Goal: Task Accomplishment & Management: Use online tool/utility

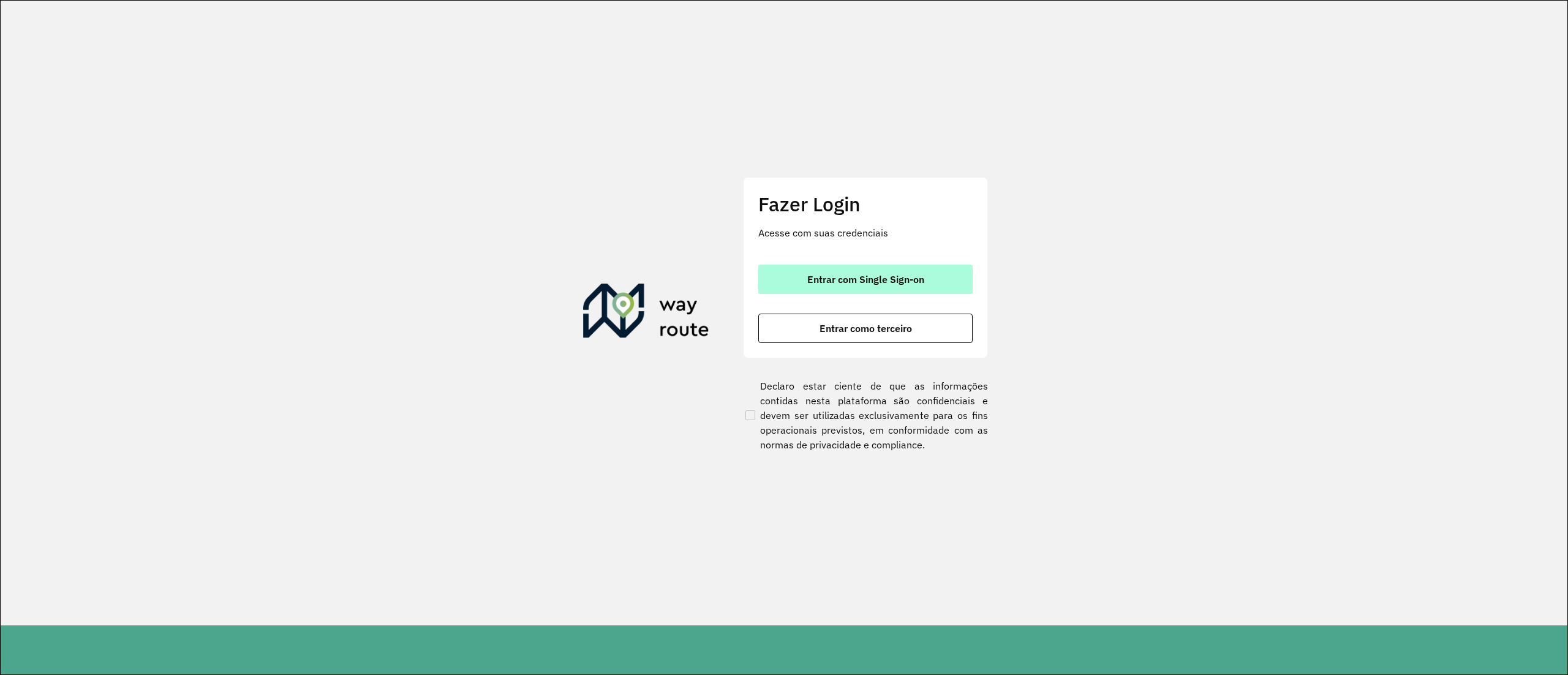
click at [907, 284] on span "Entrar com Single Sign-on" at bounding box center [866, 279] width 117 height 10
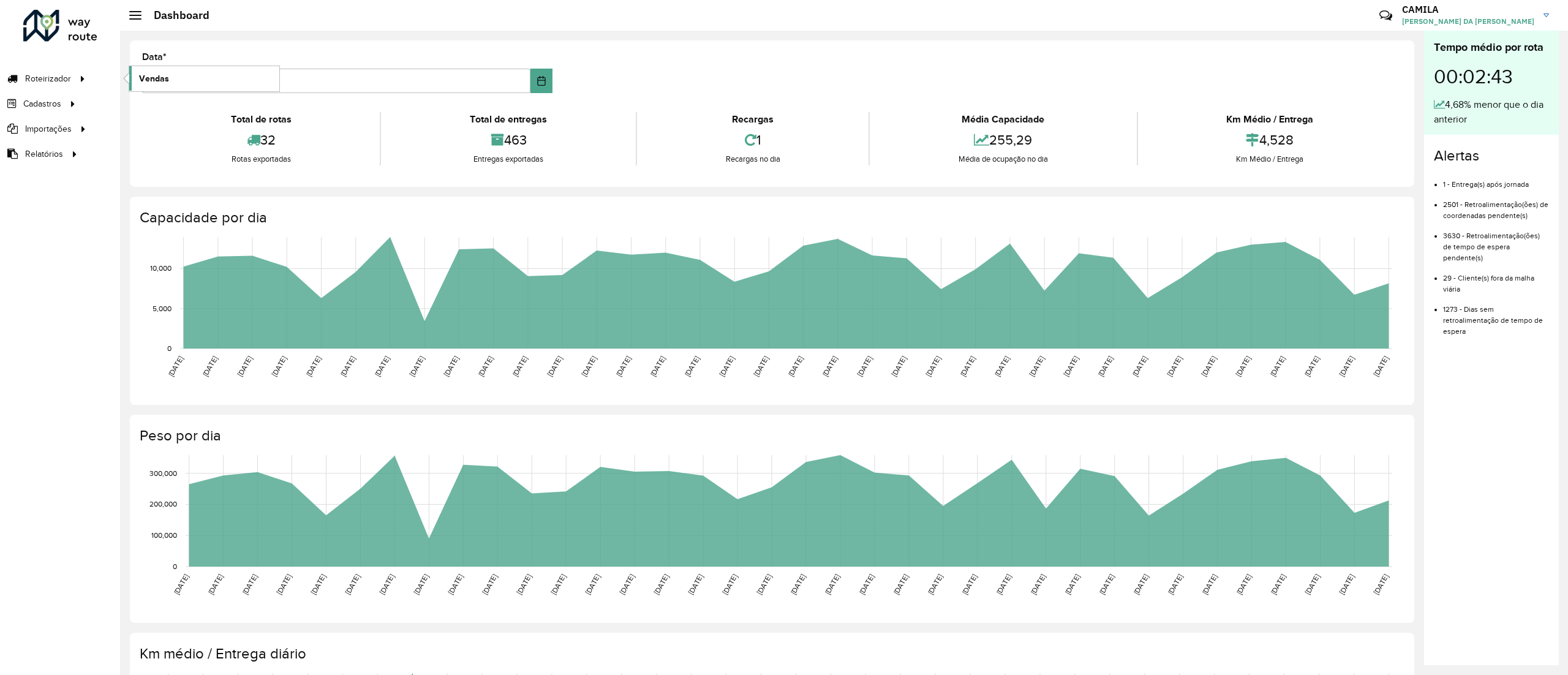
click at [161, 82] on span "Vendas" at bounding box center [154, 78] width 30 height 13
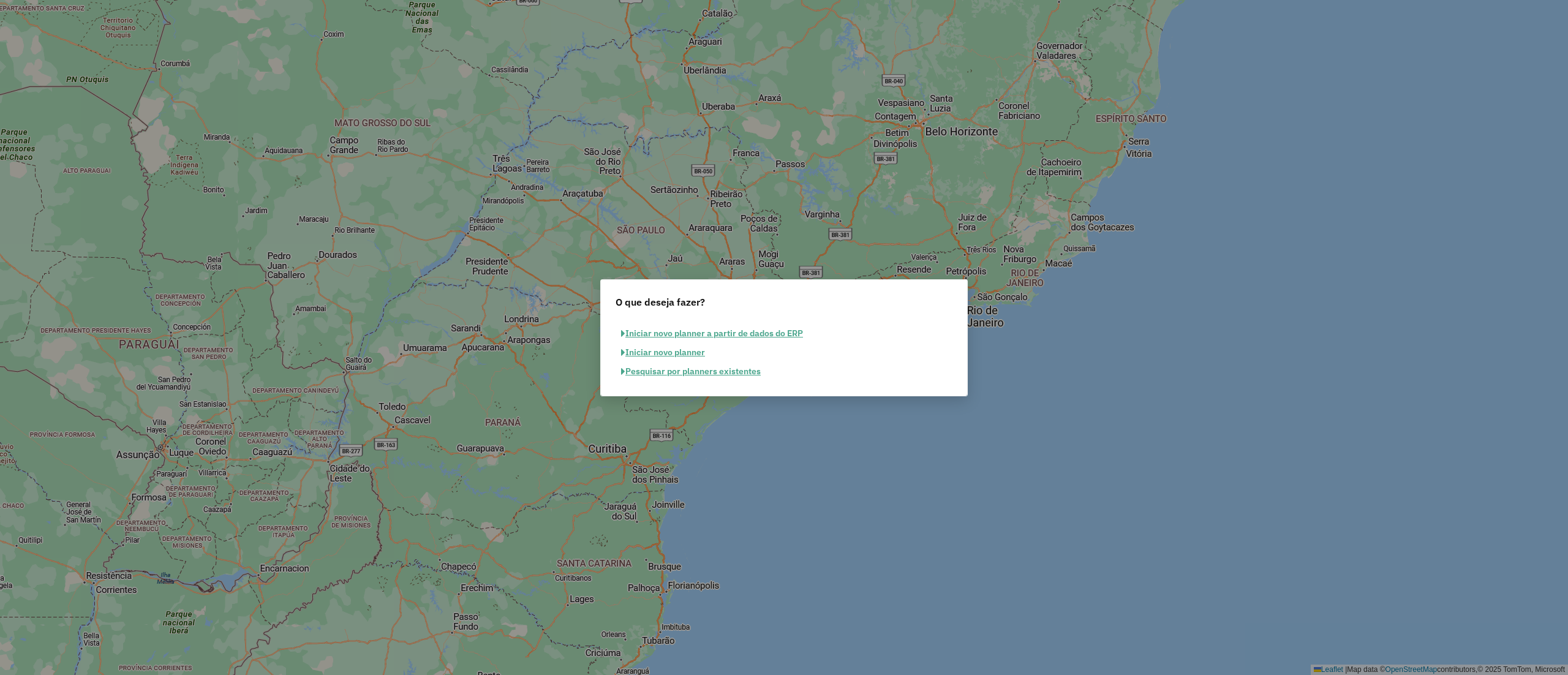
click at [763, 371] on button "Pesquisar por planners existentes" at bounding box center [690, 372] width 150 height 19
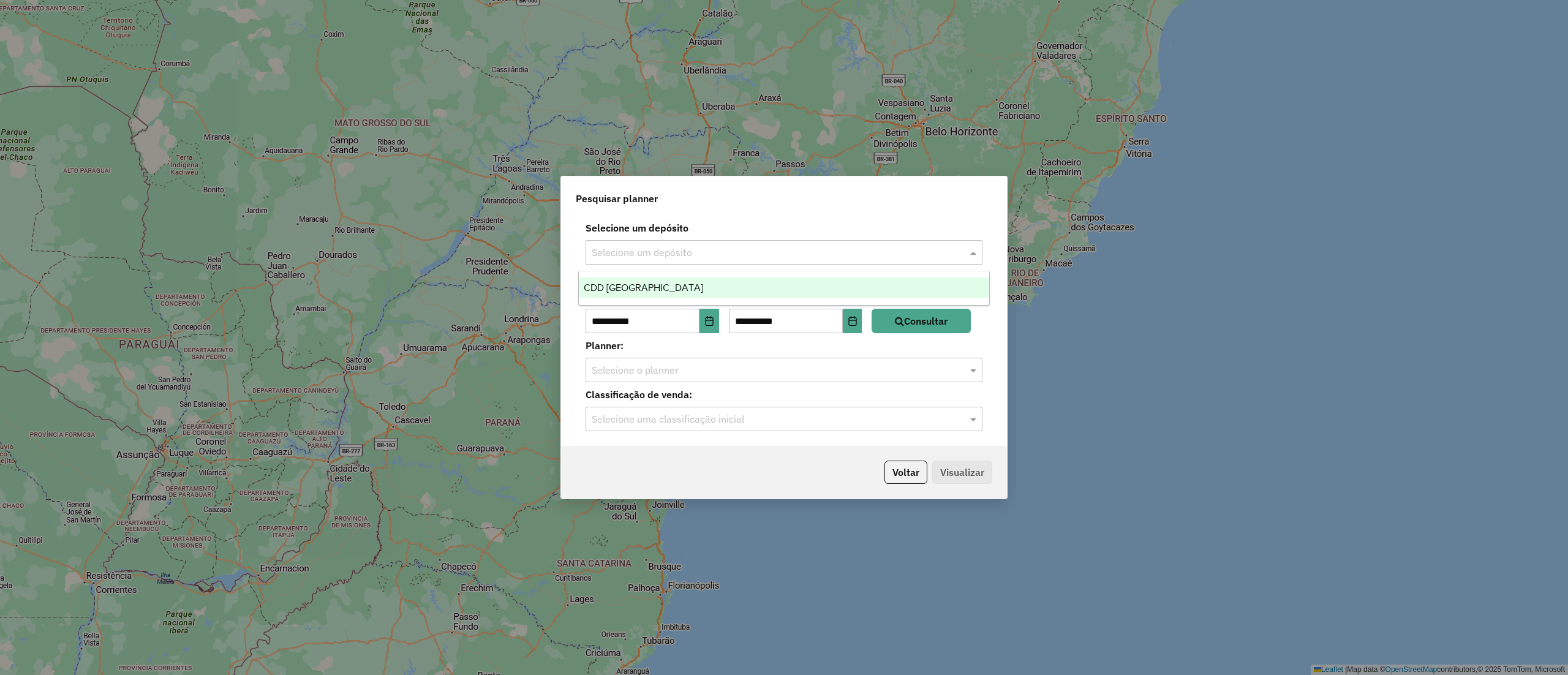
click at [881, 251] on input "text" at bounding box center [772, 252] width 360 height 15
click at [882, 292] on div "CDD Ribeirão Preto" at bounding box center [784, 288] width 410 height 21
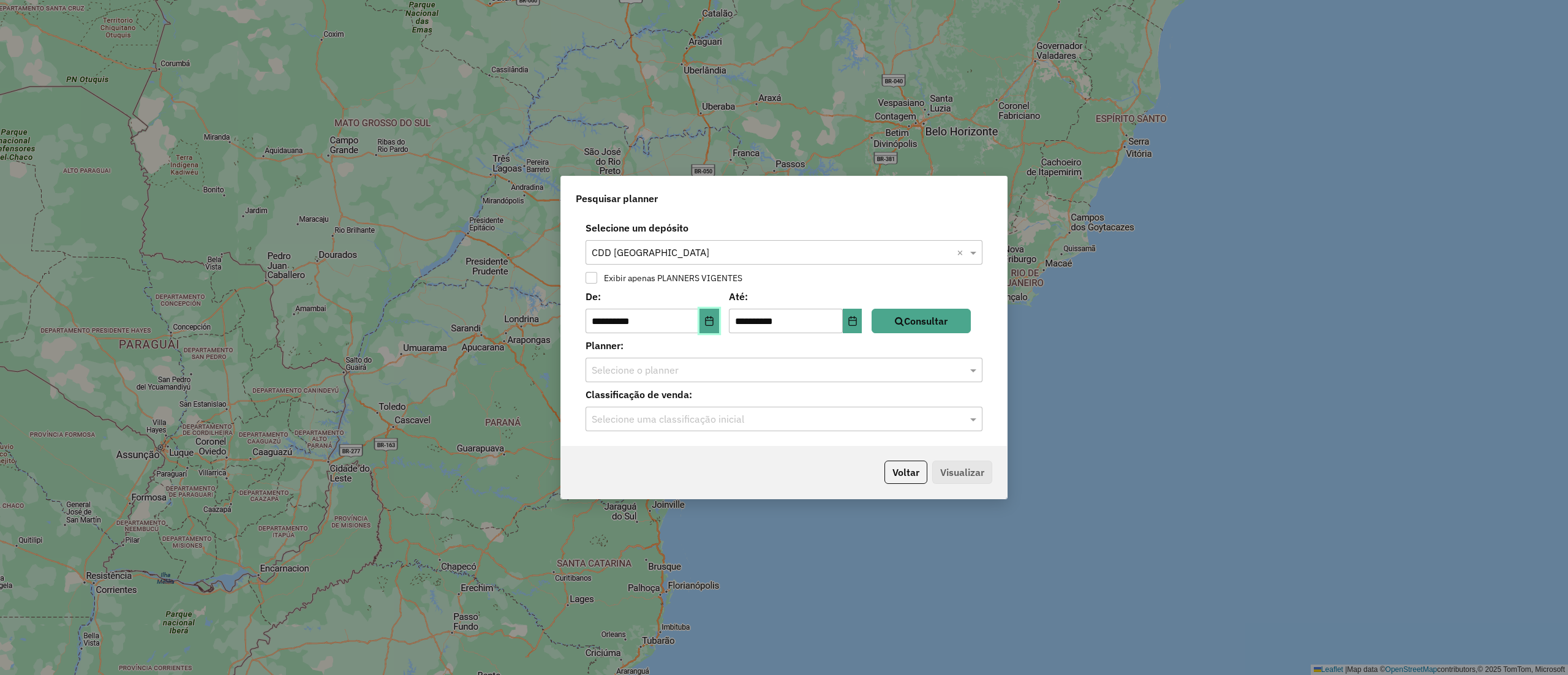
click at [714, 323] on icon "Choose Date" at bounding box center [709, 321] width 10 height 10
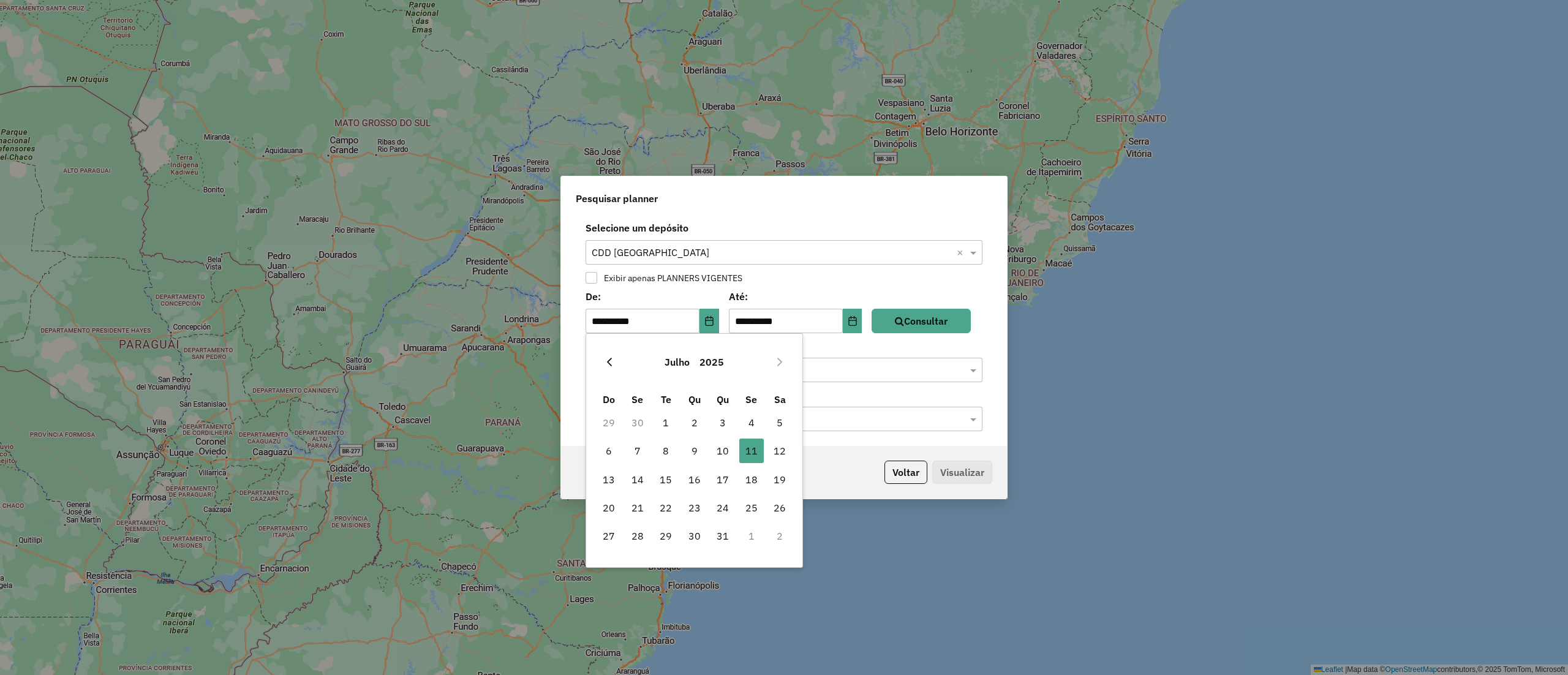
click at [611, 367] on icon "Previous Month" at bounding box center [609, 361] width 10 height 10
click at [664, 420] on span "1" at bounding box center [666, 423] width 25 height 25
type input "**********"
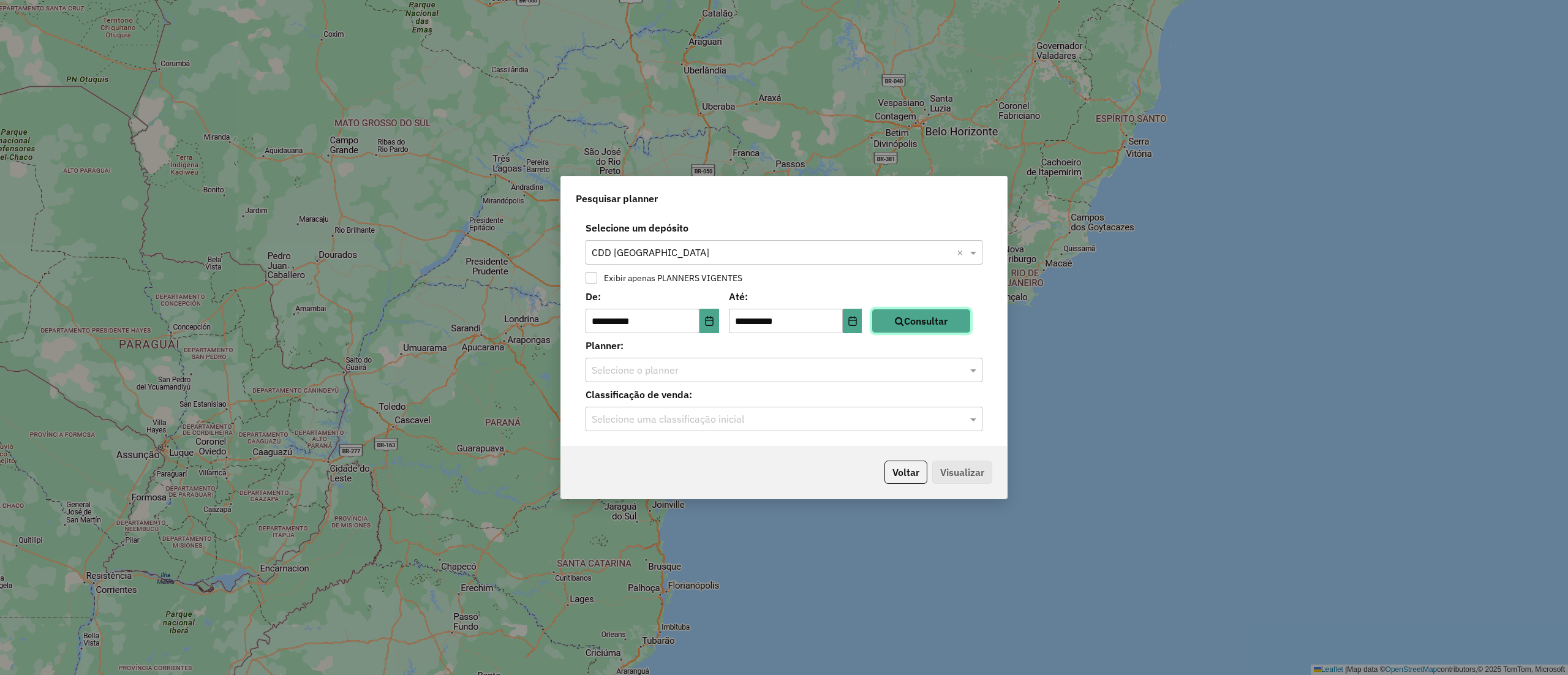
click at [971, 311] on button "Consultar" at bounding box center [921, 321] width 99 height 25
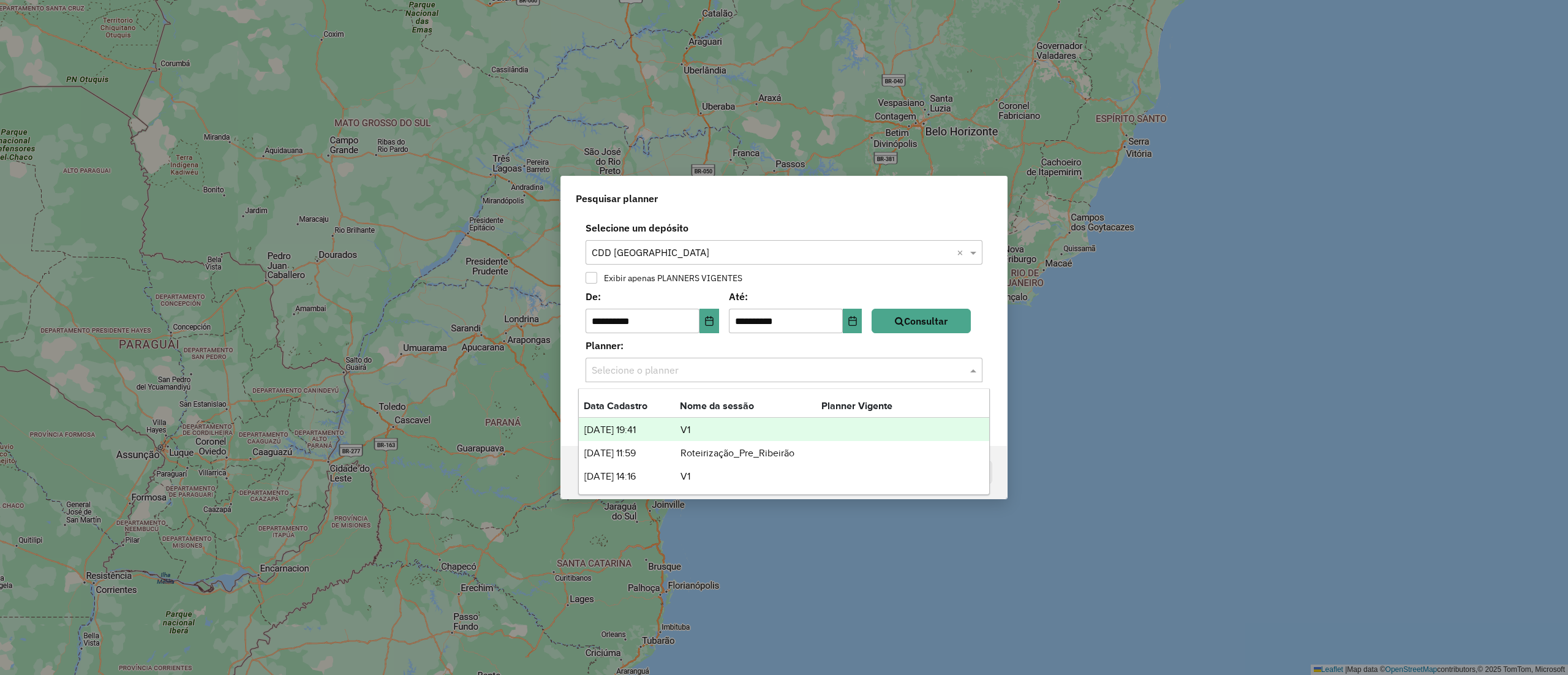
click at [949, 379] on div "Selecione o planner" at bounding box center [784, 370] width 397 height 25
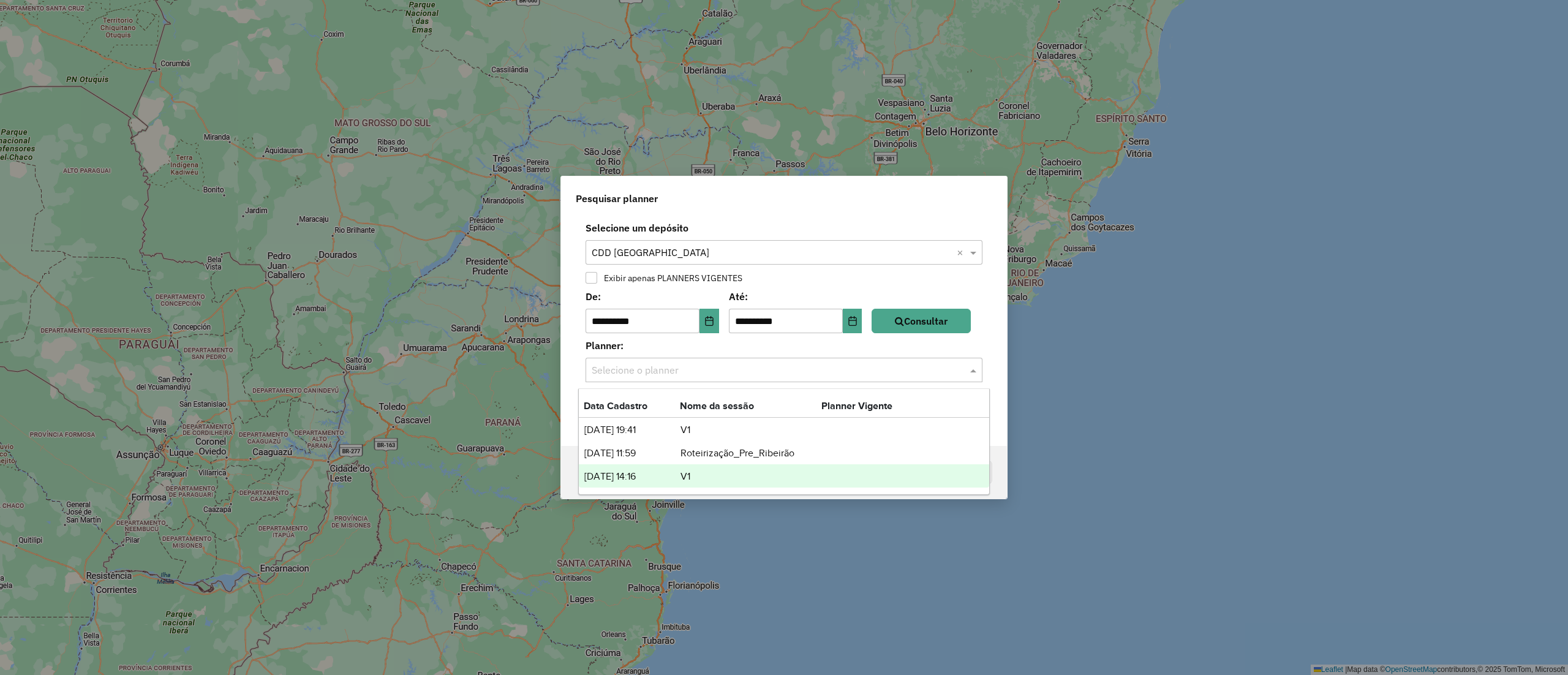
click at [824, 475] on td "lista de planners" at bounding box center [859, 476] width 74 height 16
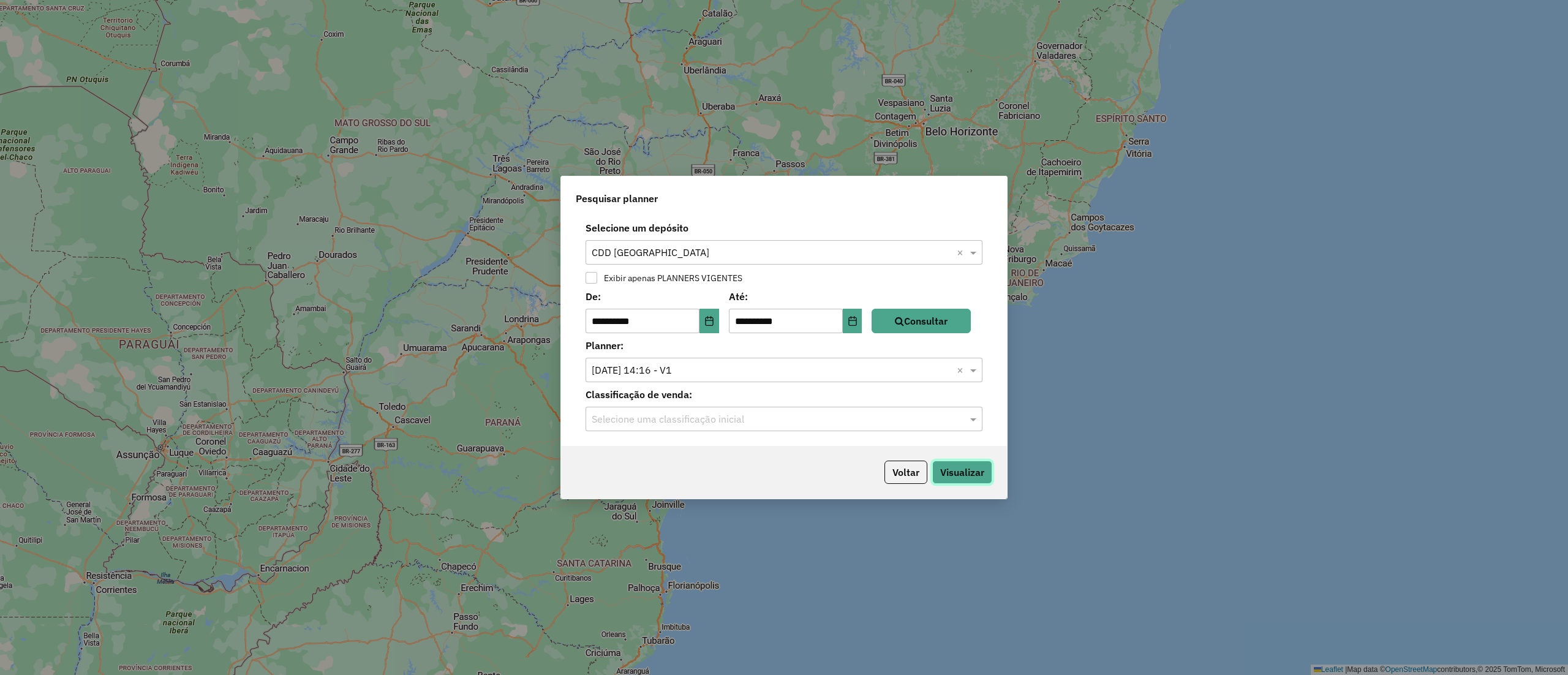
click at [940, 483] on button "Visualizar" at bounding box center [962, 472] width 60 height 23
click at [954, 470] on button "Visualizar" at bounding box center [962, 472] width 60 height 23
click at [979, 470] on button "Visualizar" at bounding box center [962, 472] width 60 height 23
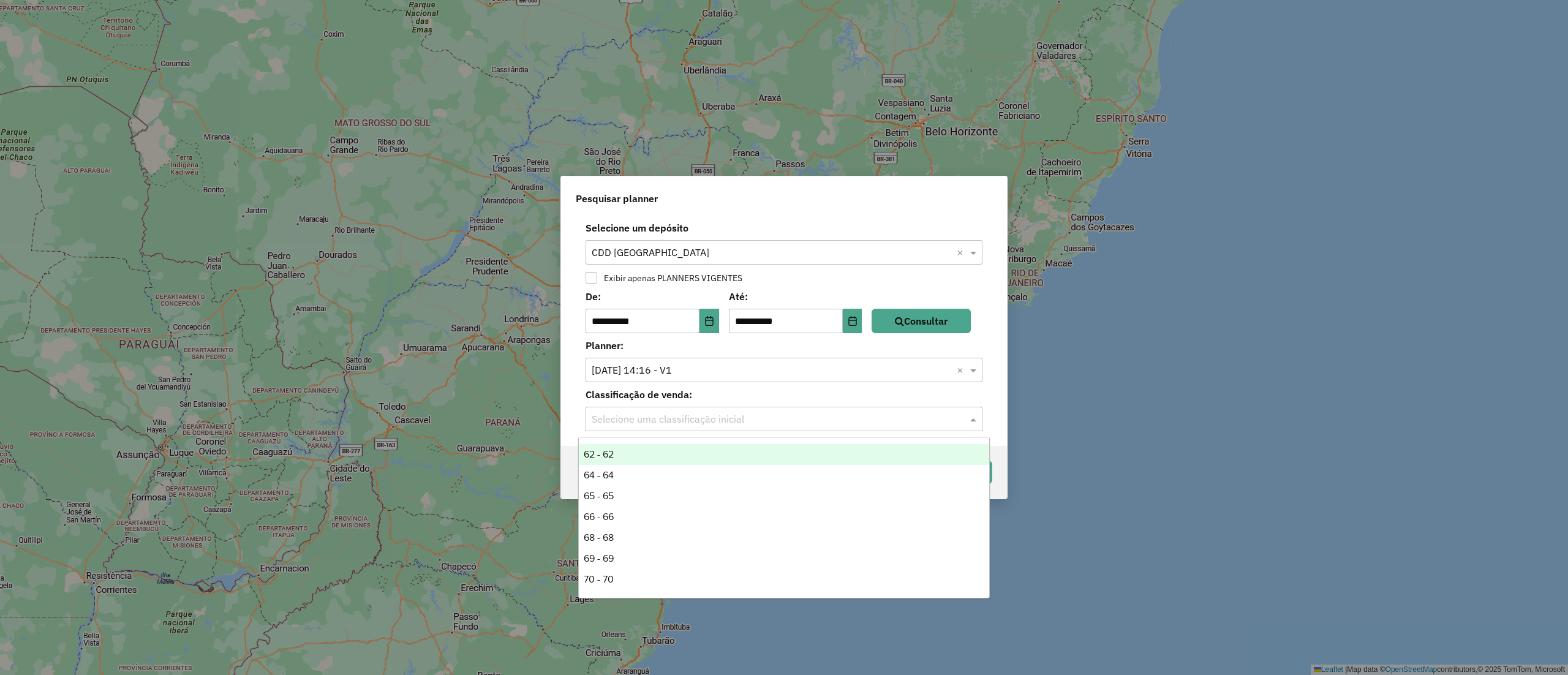
click at [958, 422] on div at bounding box center [784, 419] width 397 height 16
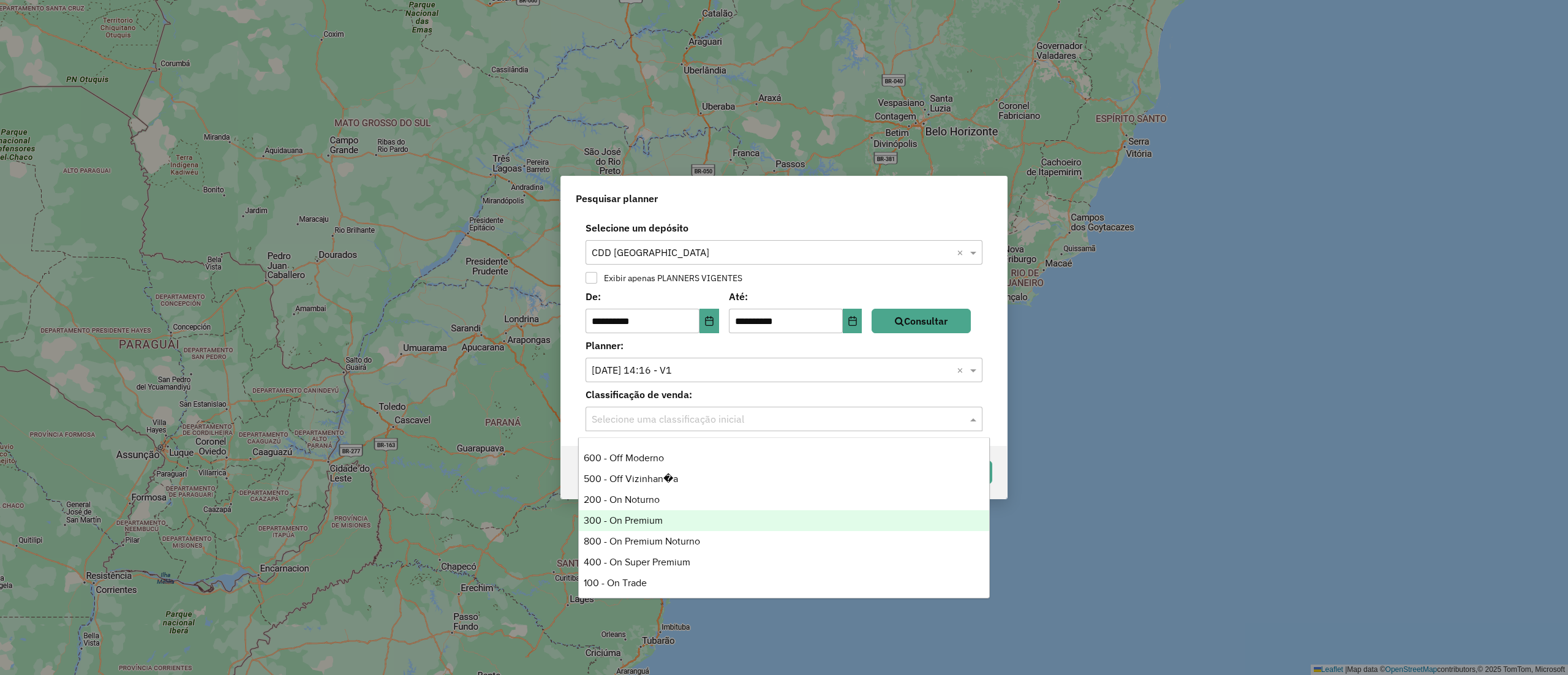
scroll to position [393, 0]
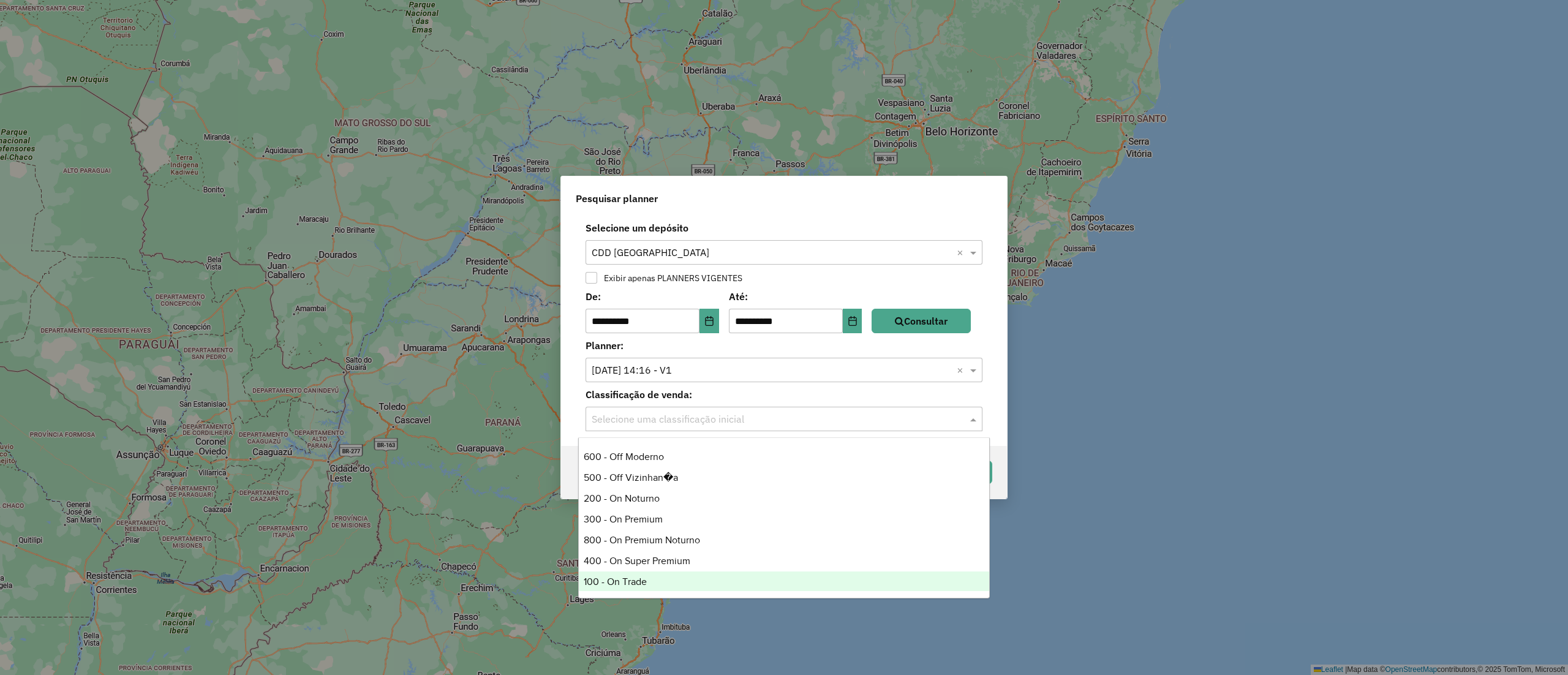
click at [652, 584] on div "100 - On Trade" at bounding box center [784, 582] width 410 height 21
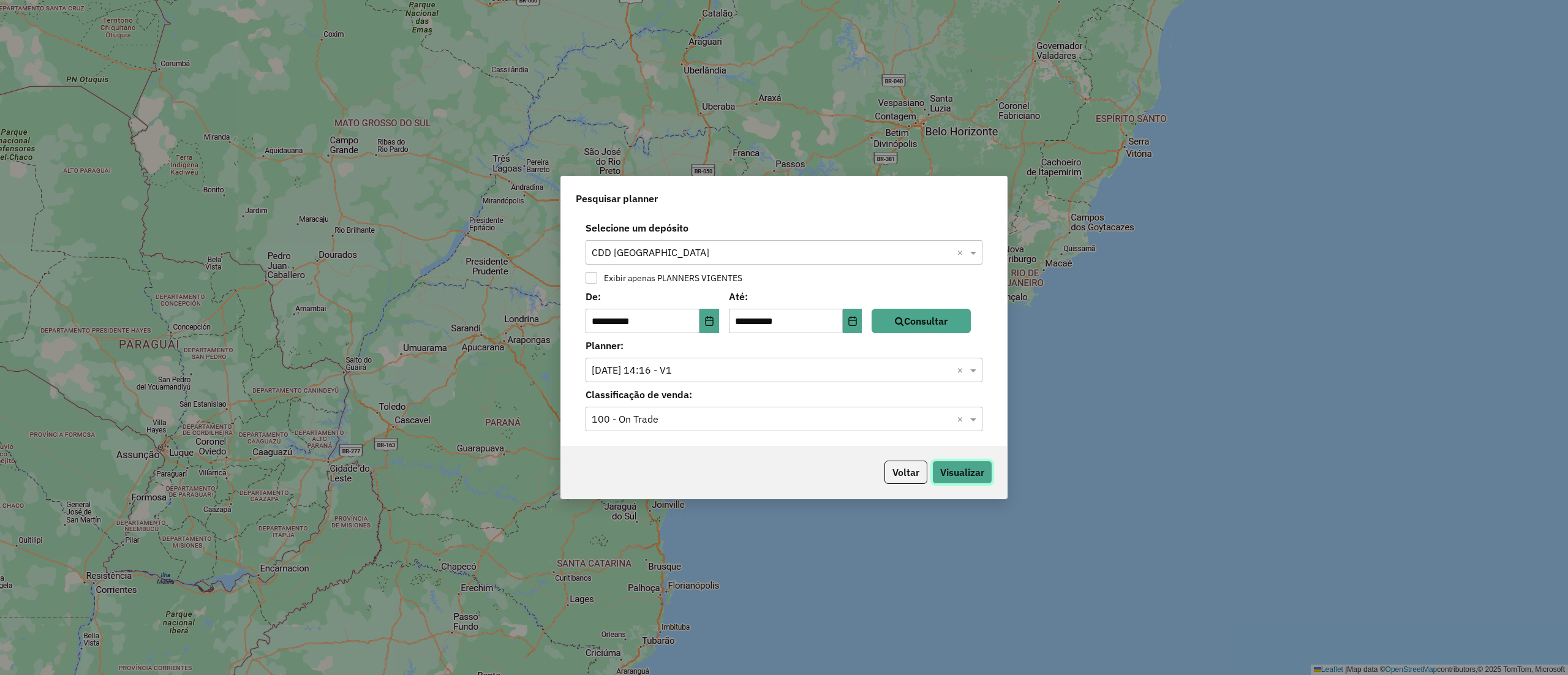
click at [966, 463] on button "Visualizar" at bounding box center [962, 472] width 60 height 23
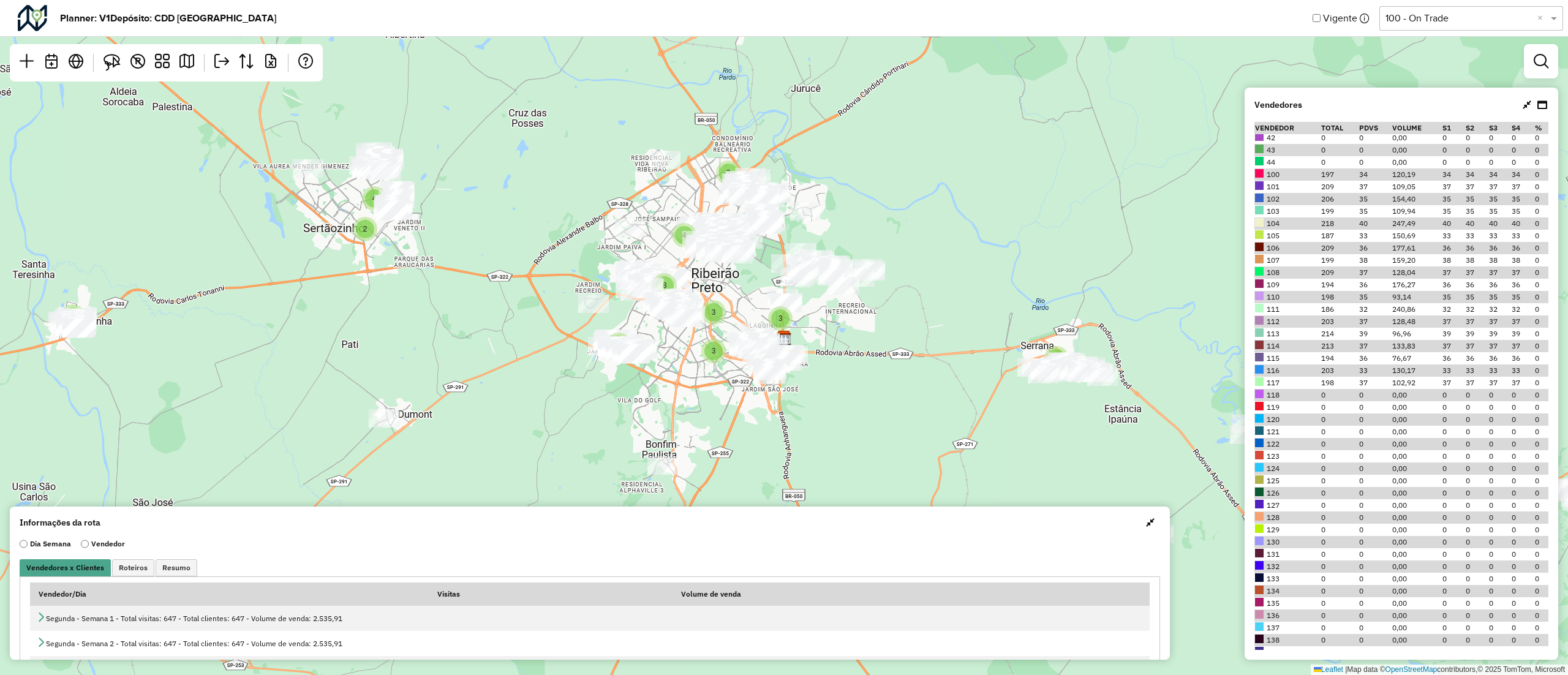
scroll to position [153, 0]
drag, startPoint x: 1544, startPoint y: 262, endPoint x: 1554, endPoint y: 287, distance: 26.9
click at [1554, 287] on div "Vendedores Vendedor Total PDVs Volume S1 S2 S3 S4 % SV - - - - - - 1 0 0 0,00 0…" at bounding box center [1401, 374] width 314 height 572
drag, startPoint x: 1549, startPoint y: 270, endPoint x: 1554, endPoint y: 279, distance: 10.3
click at [1554, 279] on div "Vendedores Vendedor Total PDVs Volume S1 S2 S3 S4 % SV - - - - - - 1 0 0 0,00 0…" at bounding box center [1401, 374] width 314 height 572
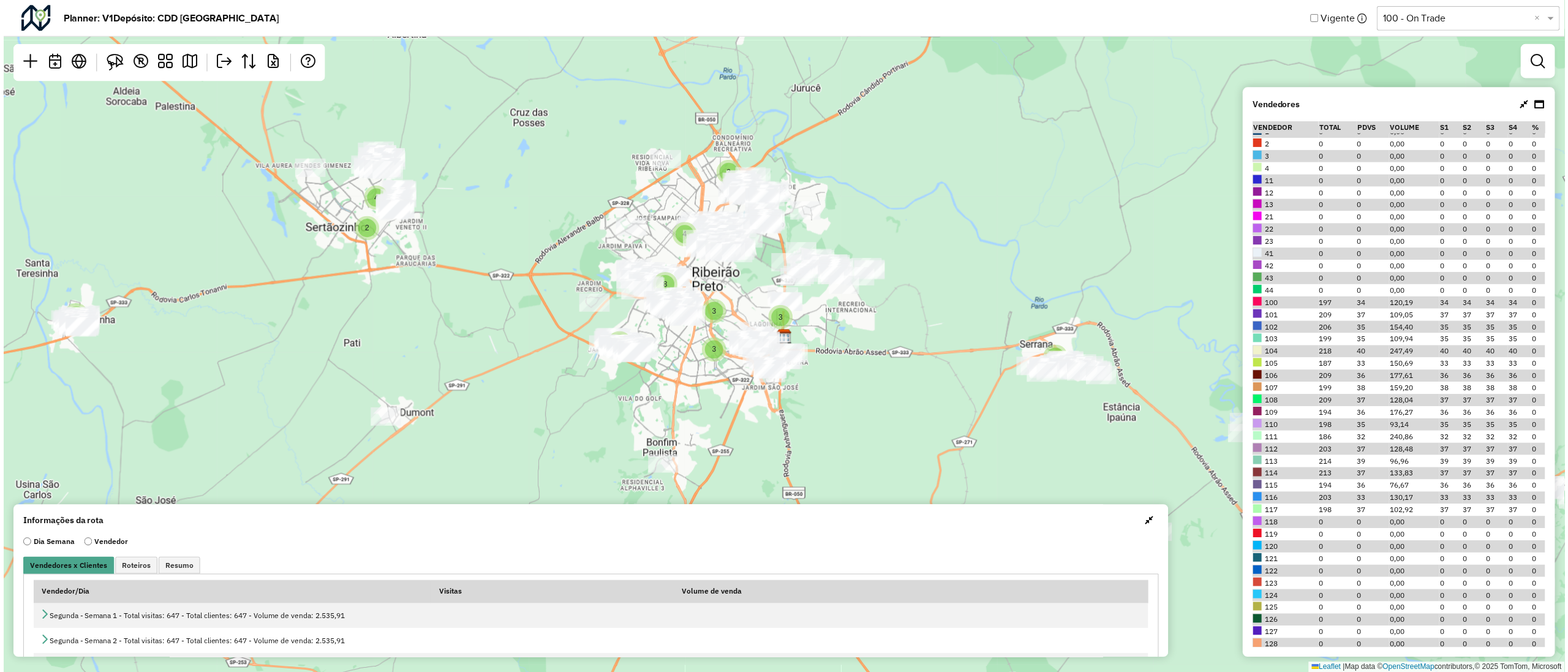
scroll to position [0, 0]
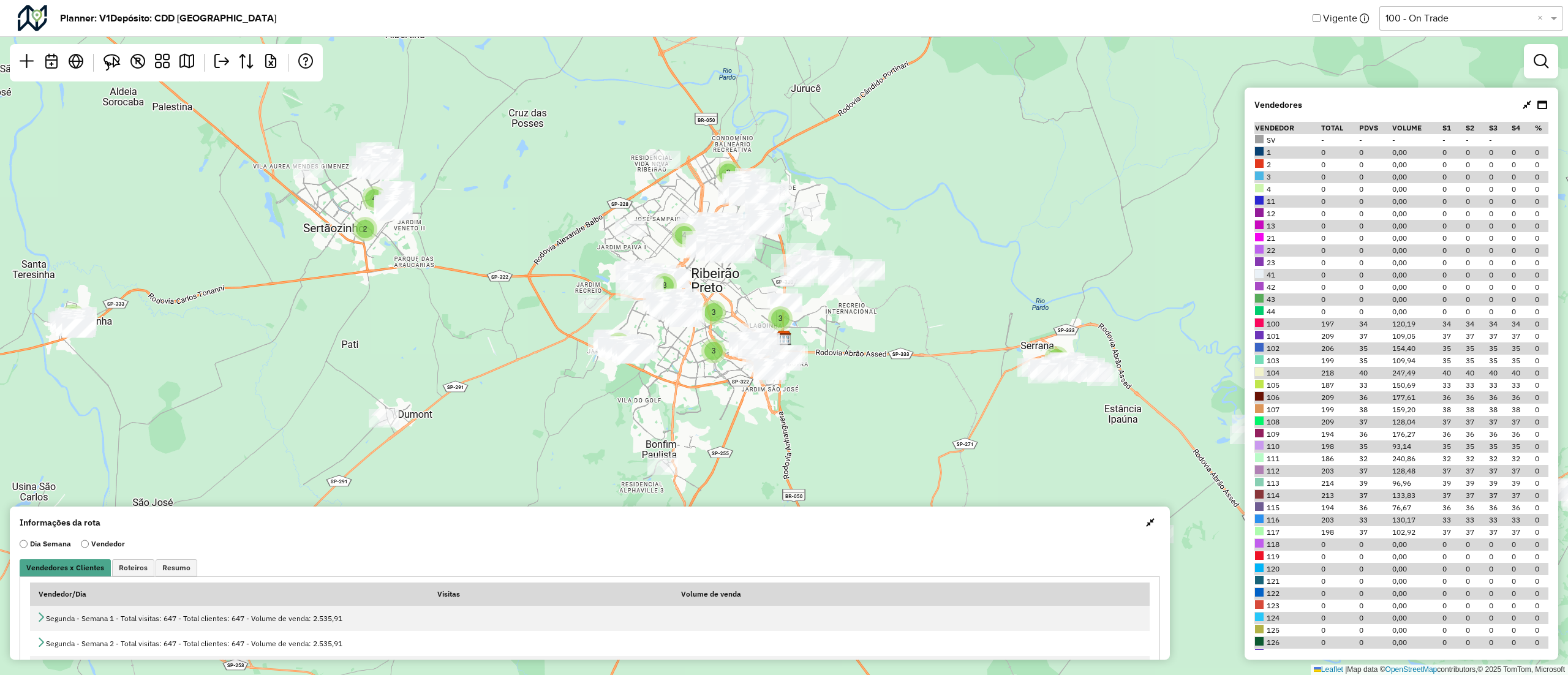
click at [1176, 230] on div "2 2 2 2 4 3 3 3 4 2 8 4 2 9 Leaflet | Map data © OpenStreetMap contributors,© 2…" at bounding box center [784, 338] width 1568 height 675
click at [1526, 106] on icon at bounding box center [1528, 105] width 9 height 10
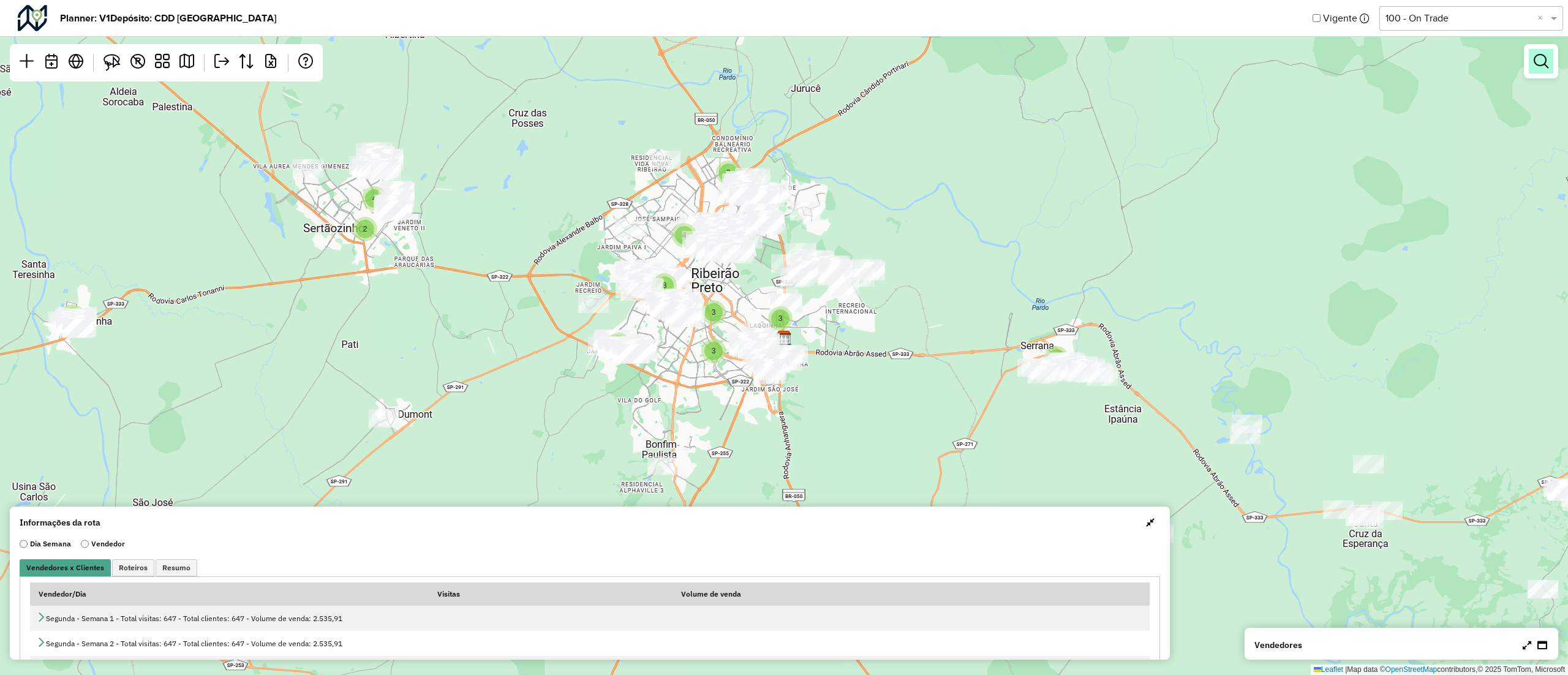
click at [1539, 69] on link at bounding box center [1542, 62] width 25 height 25
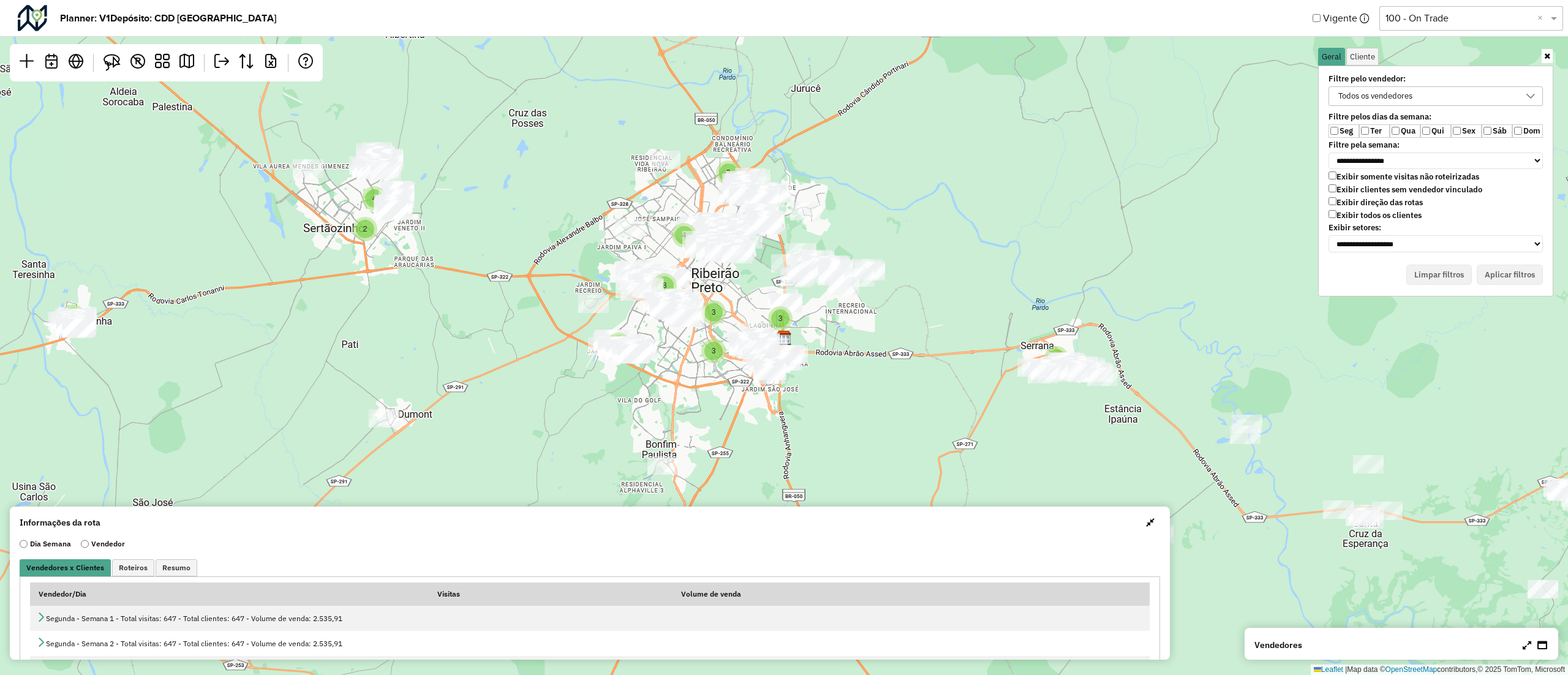
click at [1333, 220] on label "Exibir todos os clientes" at bounding box center [1376, 215] width 93 height 11
click at [1459, 136] on label "Sex" at bounding box center [1466, 130] width 31 height 13
click at [1485, 136] on label "Sáb" at bounding box center [1497, 130] width 31 height 13
click at [1530, 96] on icon at bounding box center [1530, 96] width 10 height 10
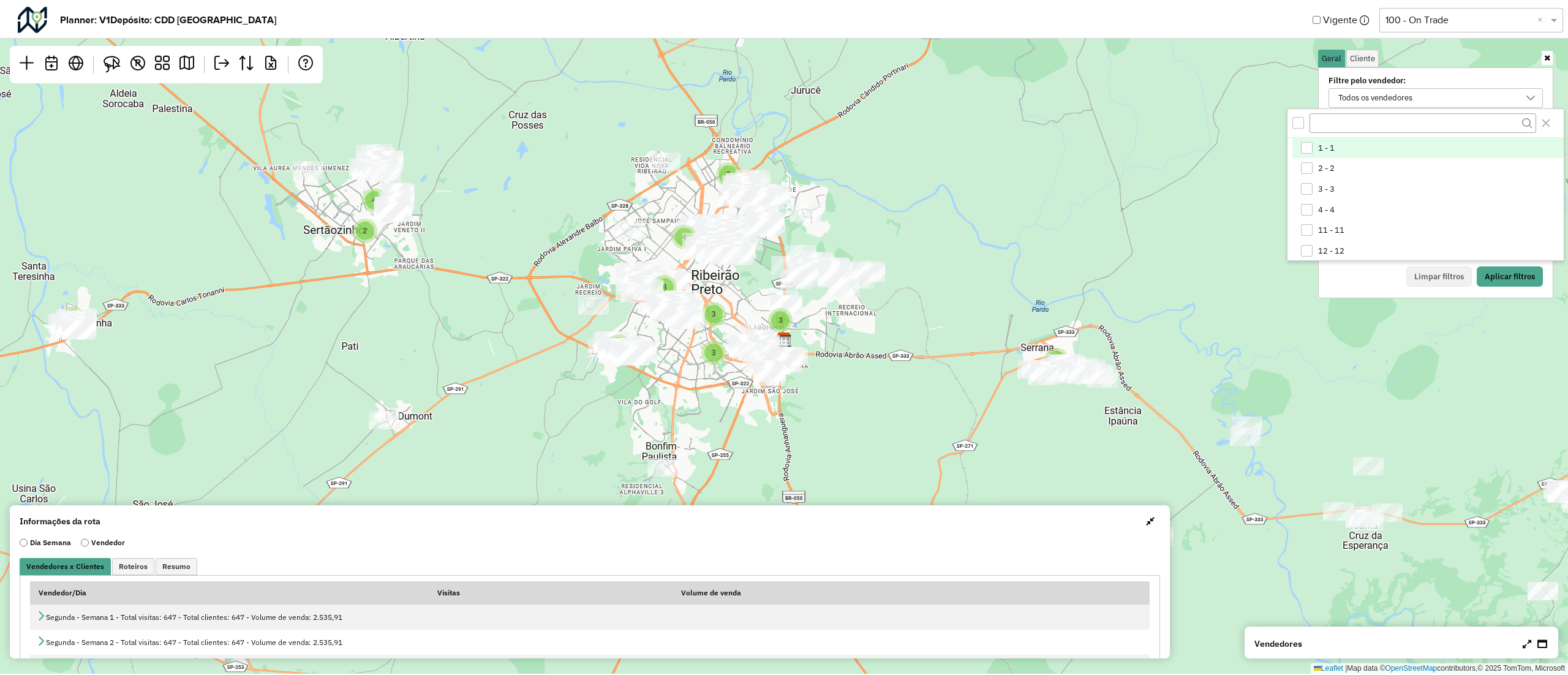
scroll to position [6, 46]
click at [1530, 96] on icon at bounding box center [1530, 96] width 10 height 10
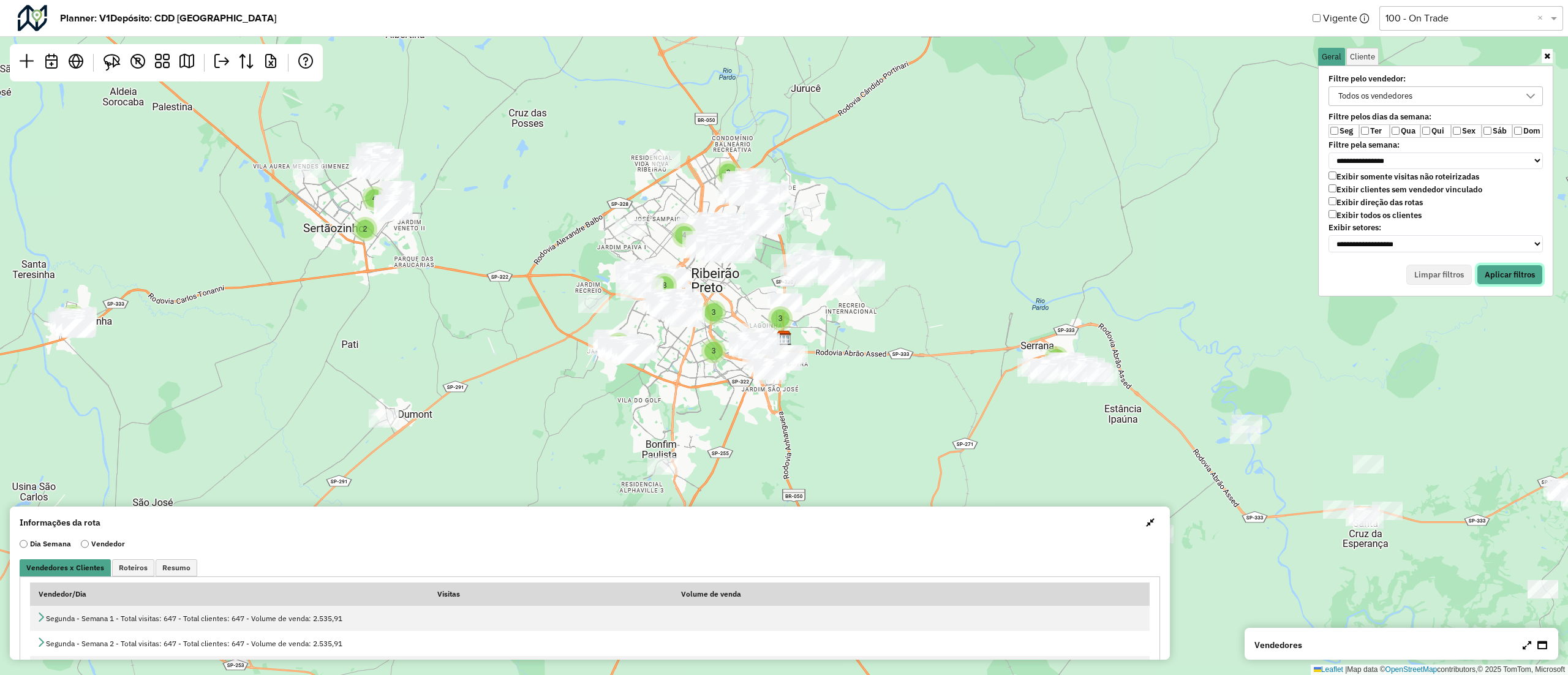
click at [1523, 271] on button "Aplicar filtros" at bounding box center [1509, 275] width 66 height 21
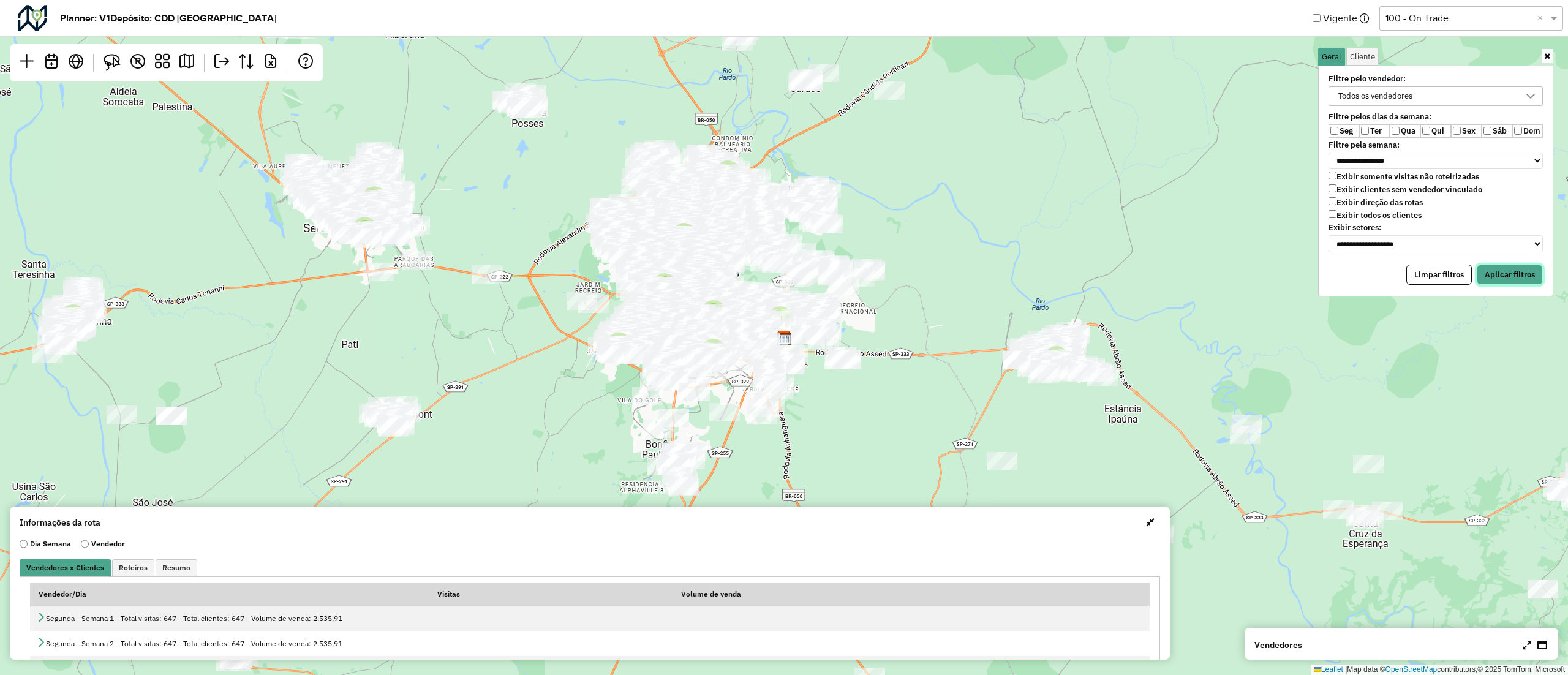
click at [1492, 265] on button "Aplicar filtros" at bounding box center [1509, 275] width 66 height 21
click at [1524, 648] on icon at bounding box center [1528, 644] width 9 height 10
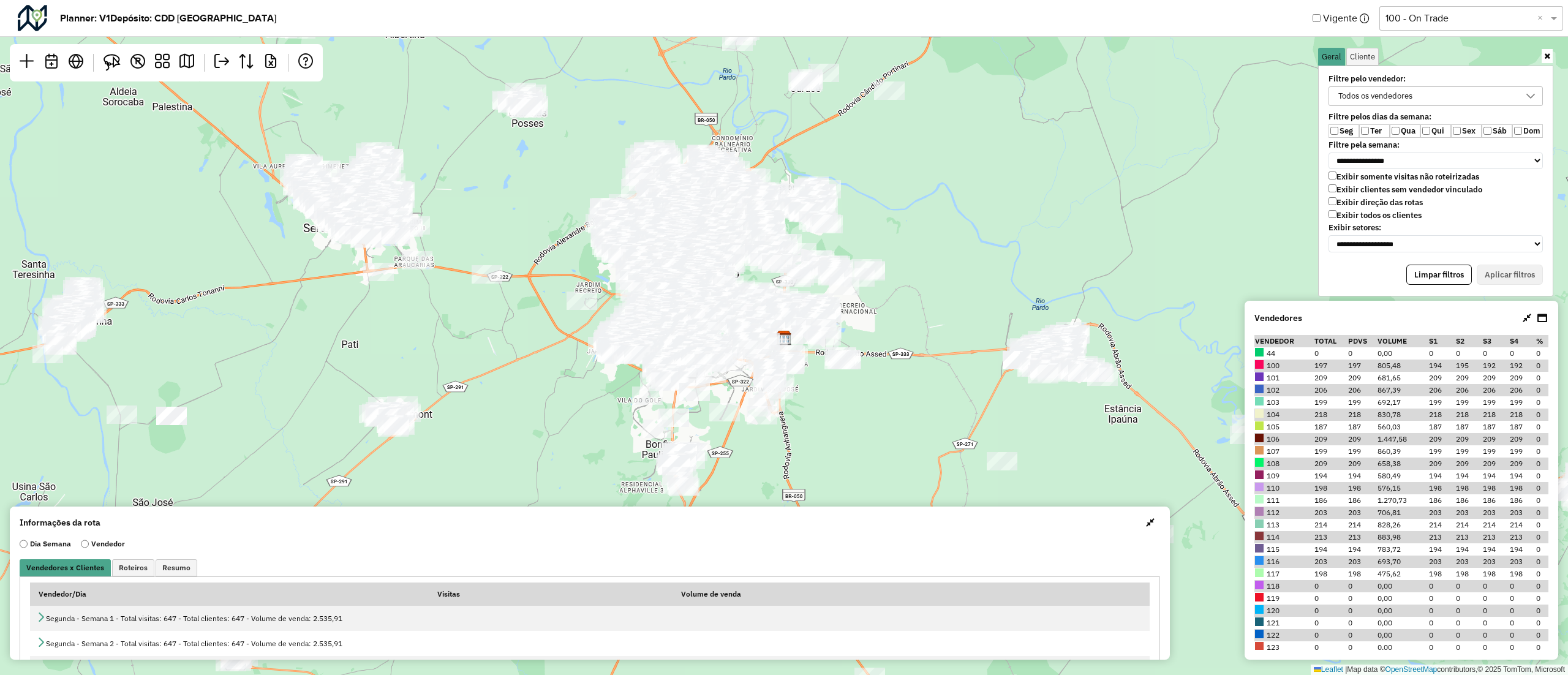
scroll to position [177, 0]
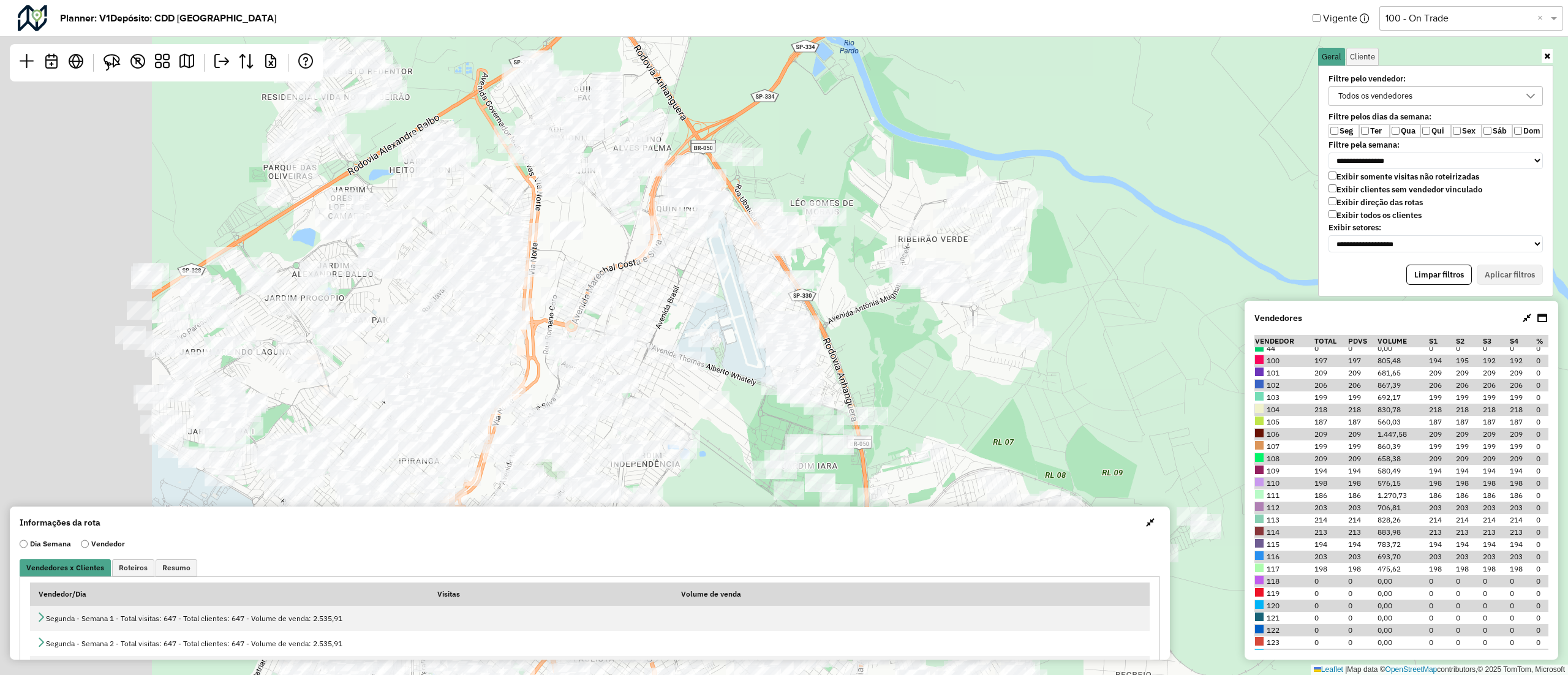
drag, startPoint x: 679, startPoint y: 288, endPoint x: 982, endPoint y: 342, distance: 307.8
click at [982, 342] on div "Leaflet | Map data © OpenStreetMap contributors,© 2025 TomTom, Microsoft" at bounding box center [784, 338] width 1568 height 675
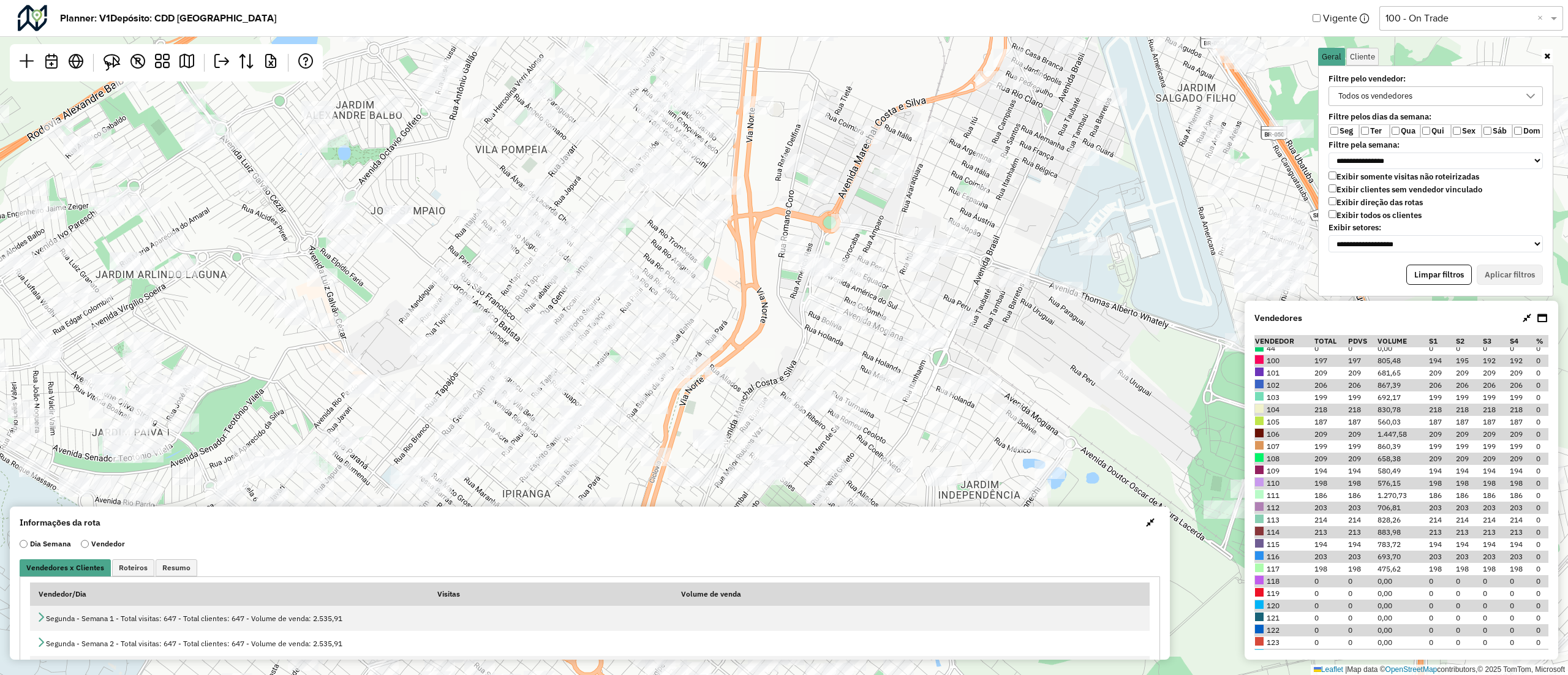
drag, startPoint x: 686, startPoint y: 254, endPoint x: 704, endPoint y: 265, distance: 21.1
click at [704, 265] on div "Leaflet | Map data © OpenStreetMap contributors,© 2025 TomTom, Microsoft" at bounding box center [784, 338] width 1568 height 675
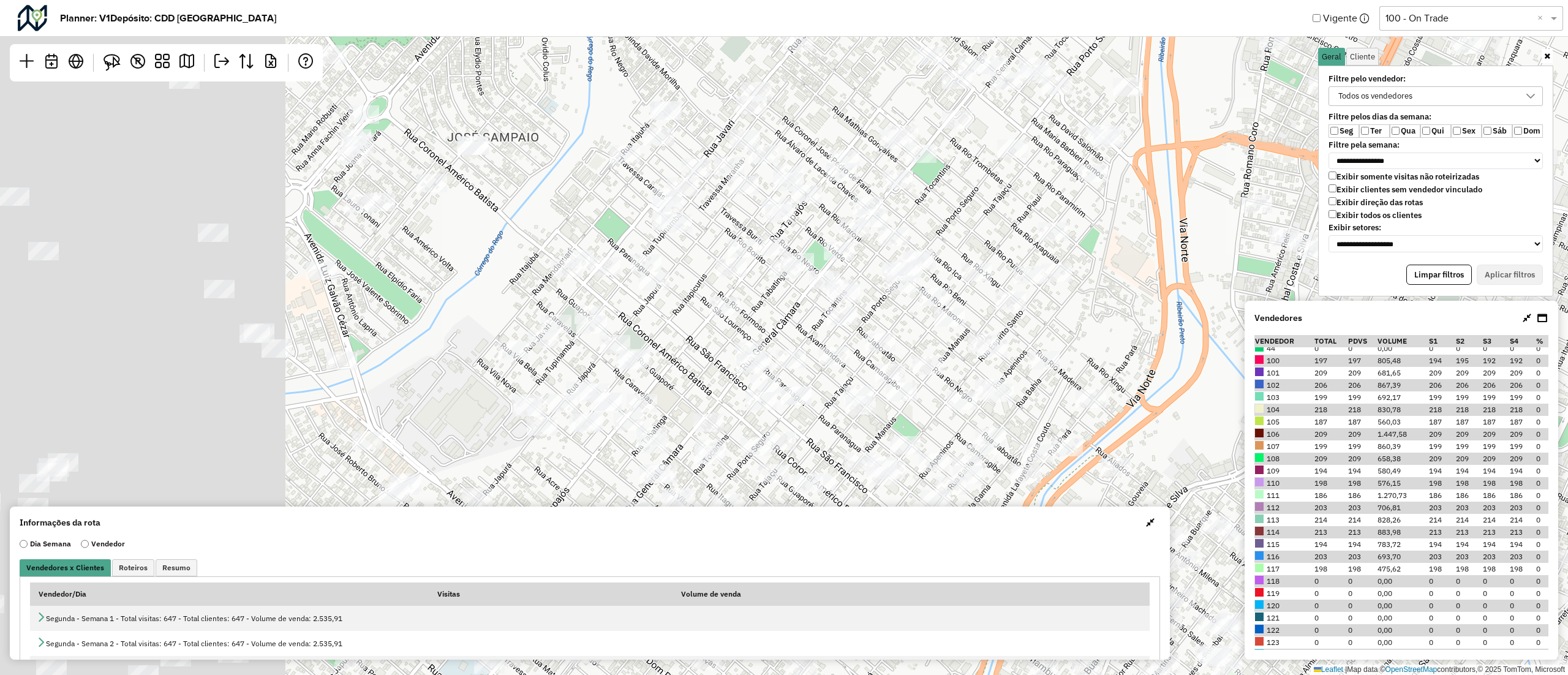
drag, startPoint x: 505, startPoint y: 276, endPoint x: 892, endPoint y: 254, distance: 387.6
click at [892, 254] on div "Leaflet | Map data © OpenStreetMap contributors,© 2025 TomTom, Microsoft" at bounding box center [784, 338] width 1568 height 675
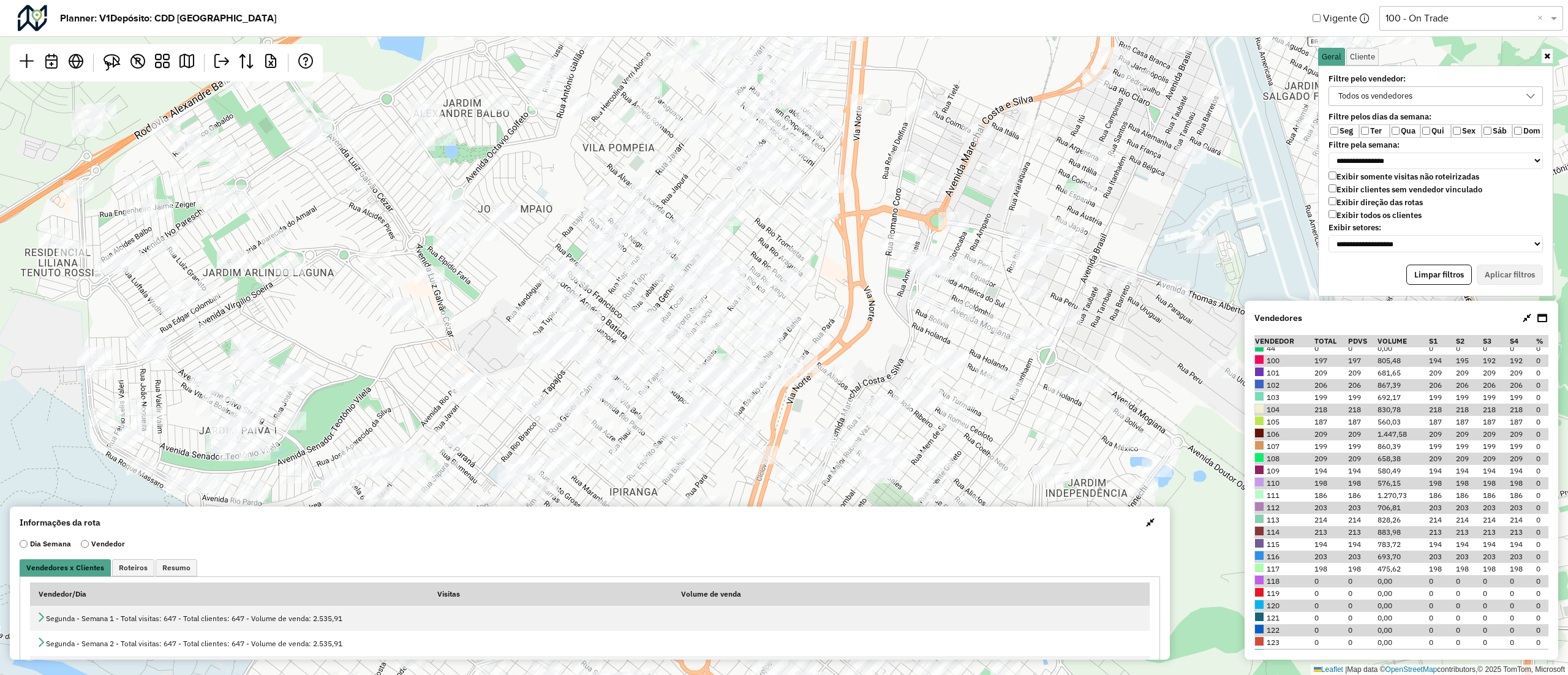
drag, startPoint x: 626, startPoint y: 227, endPoint x: 575, endPoint y: 254, distance: 57.7
click at [575, 254] on div "Leaflet | Map data © OpenStreetMap contributors,© 2025 TomTom, Microsoft" at bounding box center [784, 338] width 1568 height 675
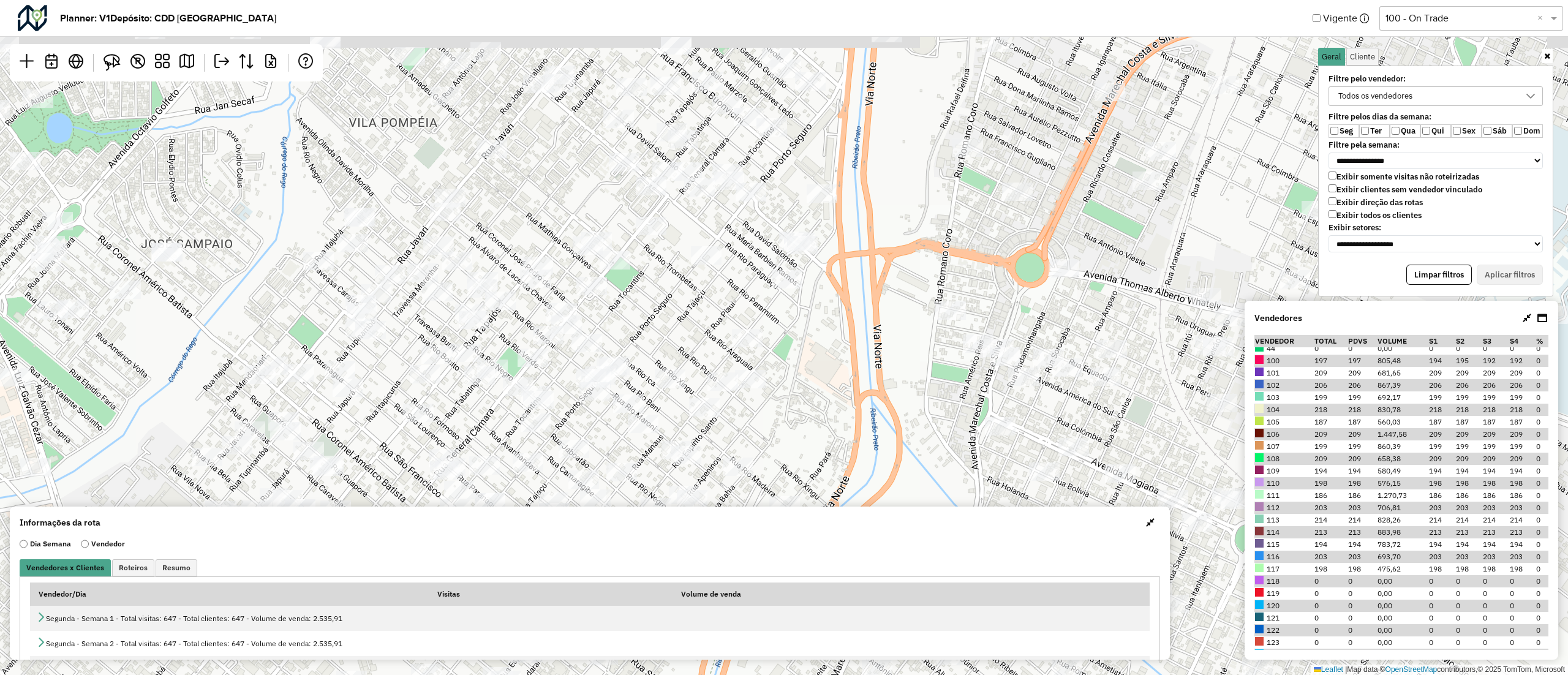
drag, startPoint x: 541, startPoint y: 317, endPoint x: 420, endPoint y: 460, distance: 187.3
click at [420, 460] on div "Leaflet | Map data © OpenStreetMap contributors,© 2025 TomTom, Microsoft" at bounding box center [784, 338] width 1568 height 675
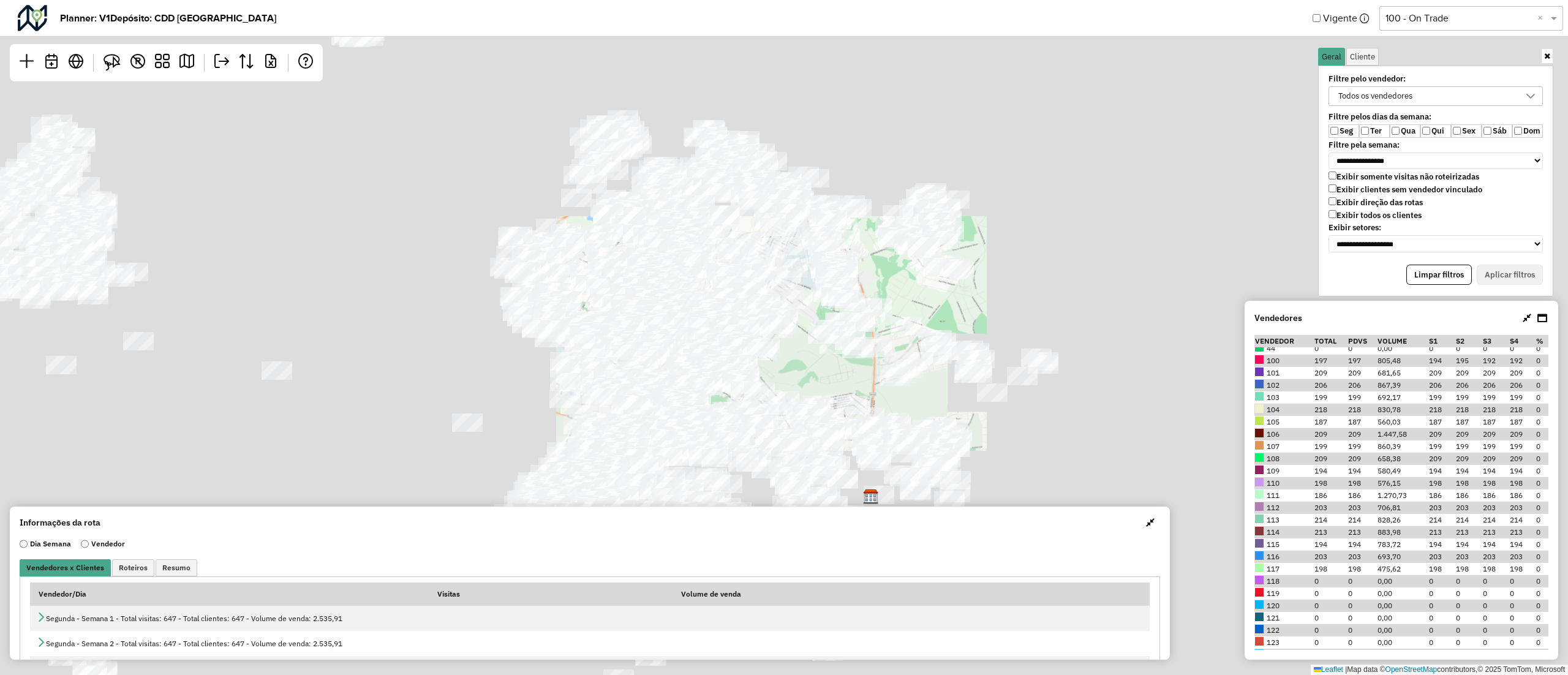
click at [688, 220] on div "Leaflet | Map data © OpenStreetMap contributors,© 2025 TomTom, Microsoft" at bounding box center [784, 338] width 1568 height 675
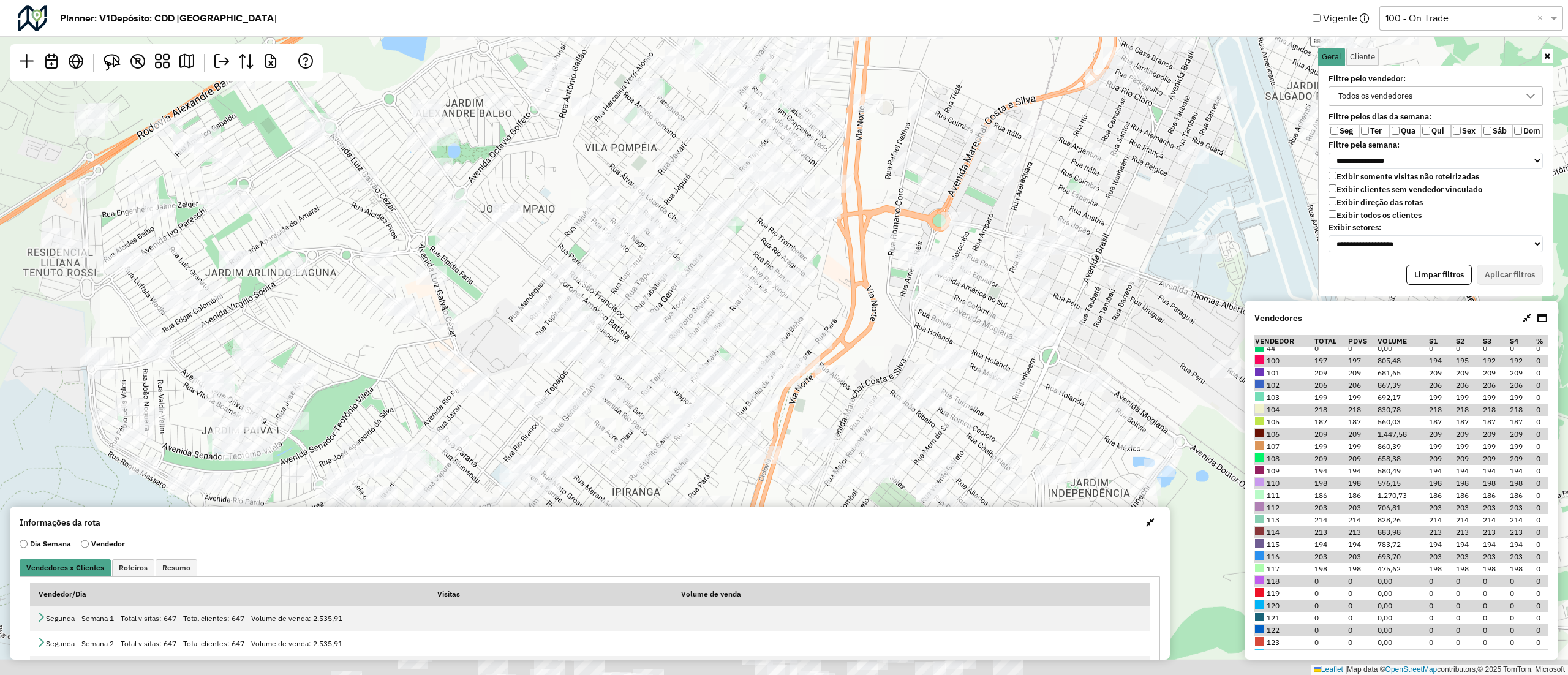
drag, startPoint x: 824, startPoint y: 197, endPoint x: 860, endPoint y: 22, distance: 178.7
click at [860, 22] on hb-planner "**********" at bounding box center [784, 338] width 1568 height 675
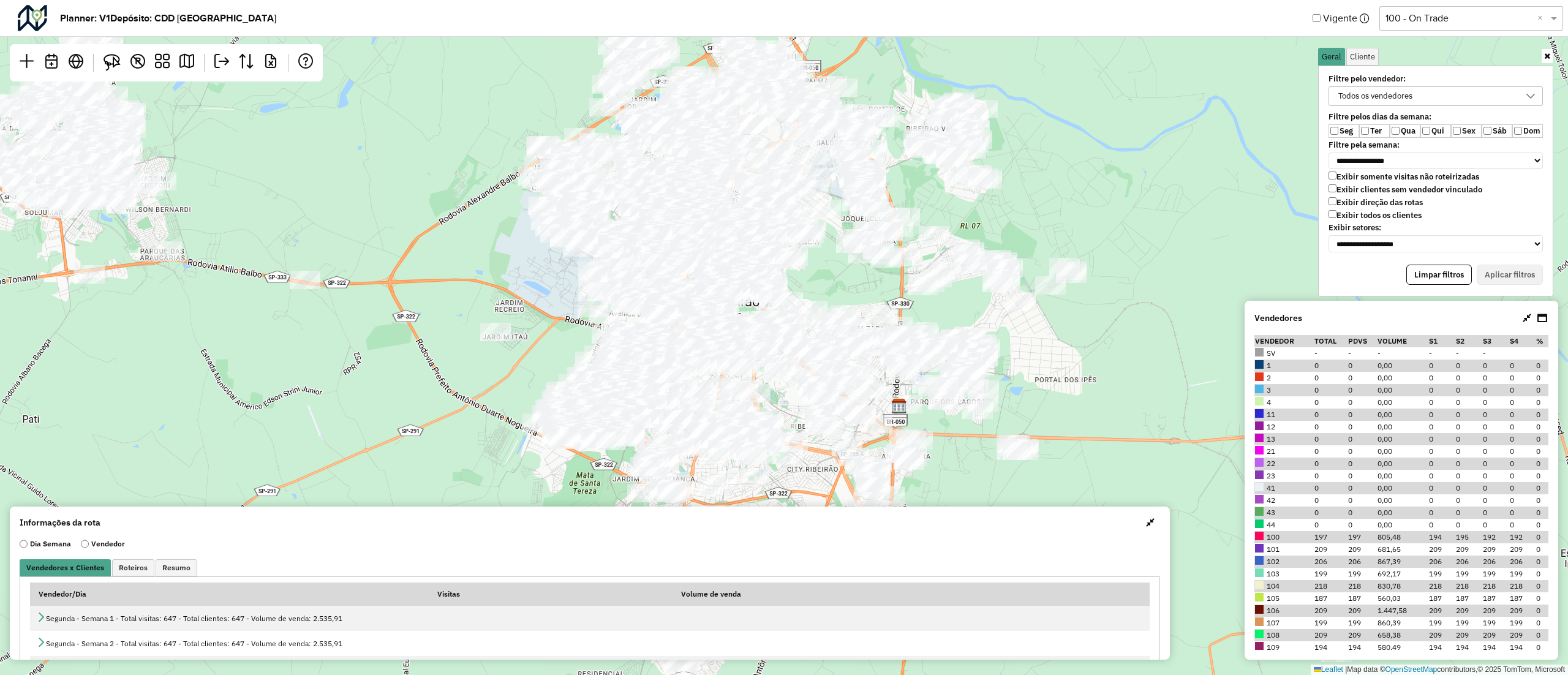
scroll to position [177, 0]
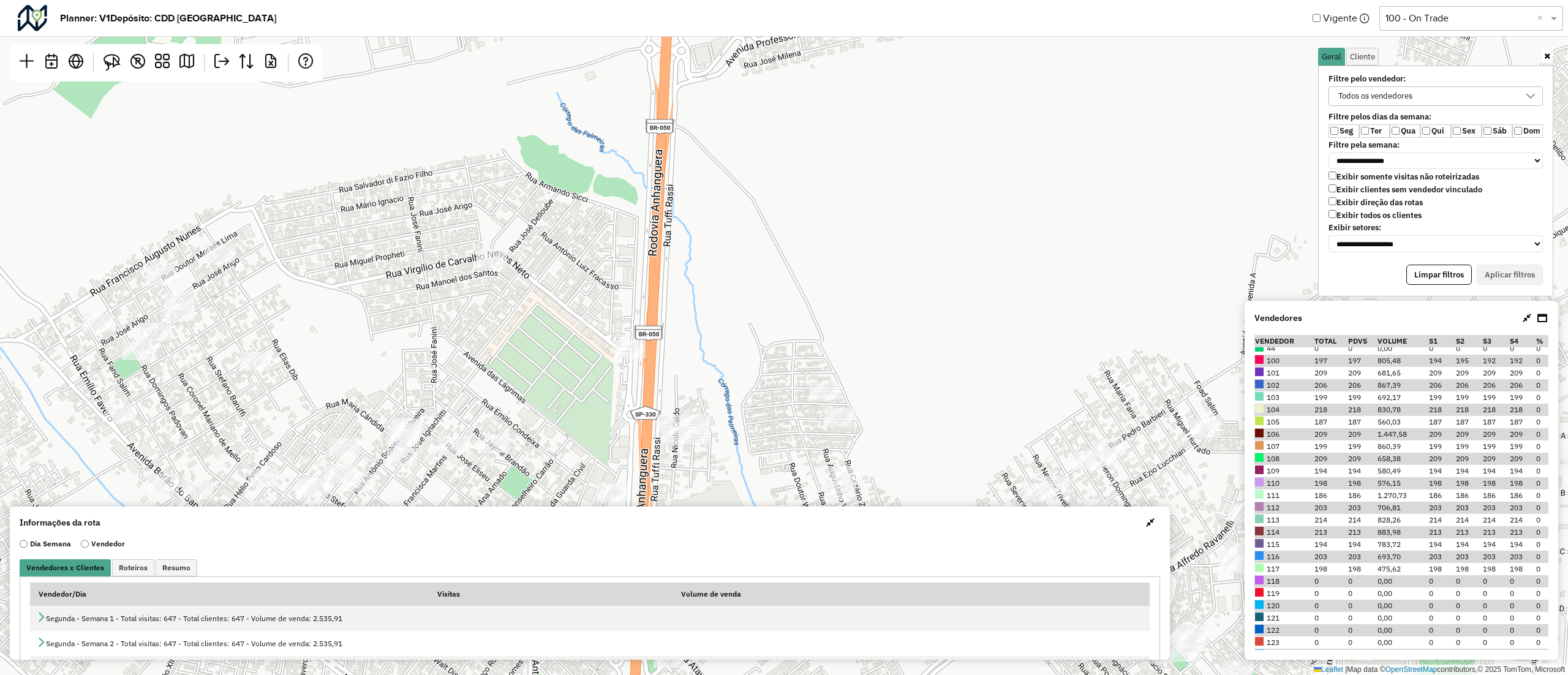
drag, startPoint x: 574, startPoint y: 298, endPoint x: 925, endPoint y: 330, distance: 352.5
click at [925, 330] on div "Leaflet | Map data © OpenStreetMap contributors,© 2025 TomTom, Microsoft" at bounding box center [784, 338] width 1568 height 675
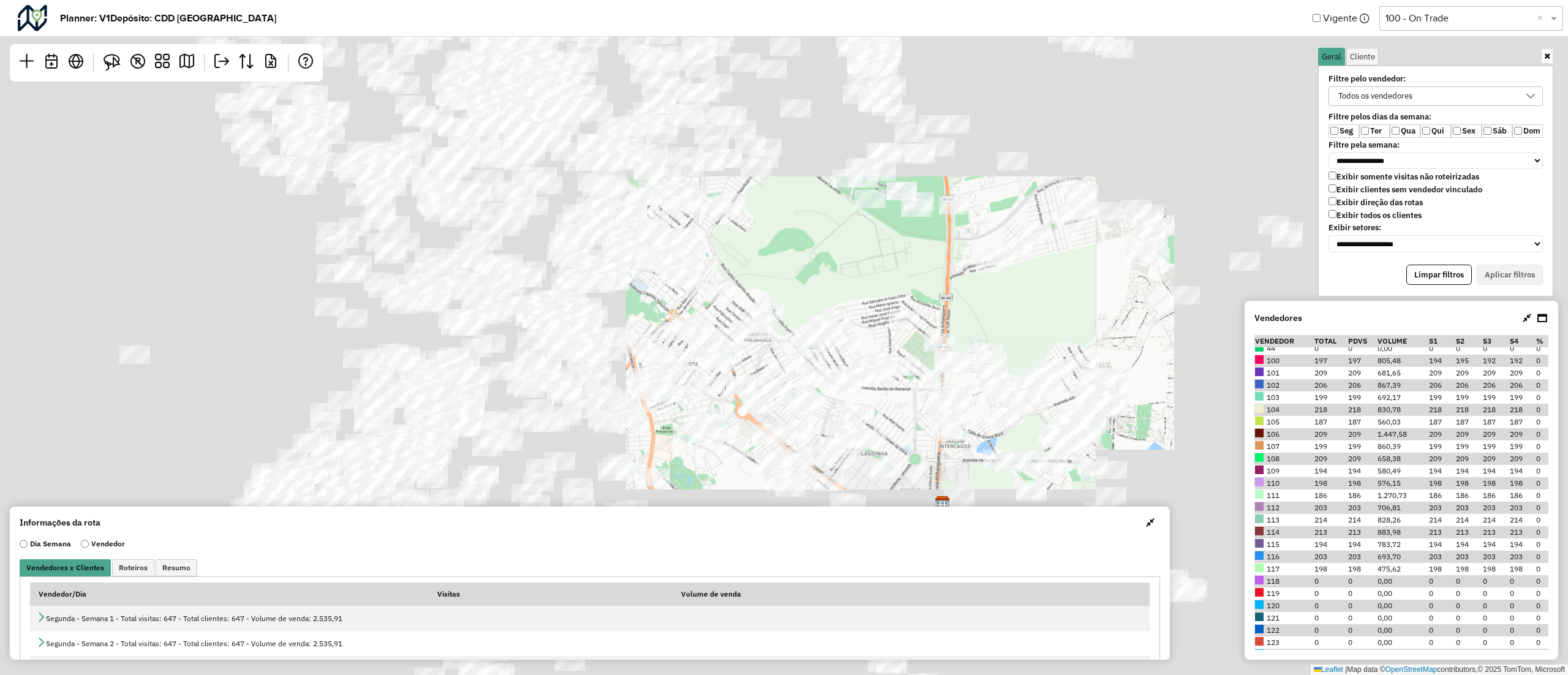
click at [871, 330] on div "Leaflet | Map data © OpenStreetMap contributors,© 2025 TomTom, Microsoft" at bounding box center [784, 338] width 1568 height 675
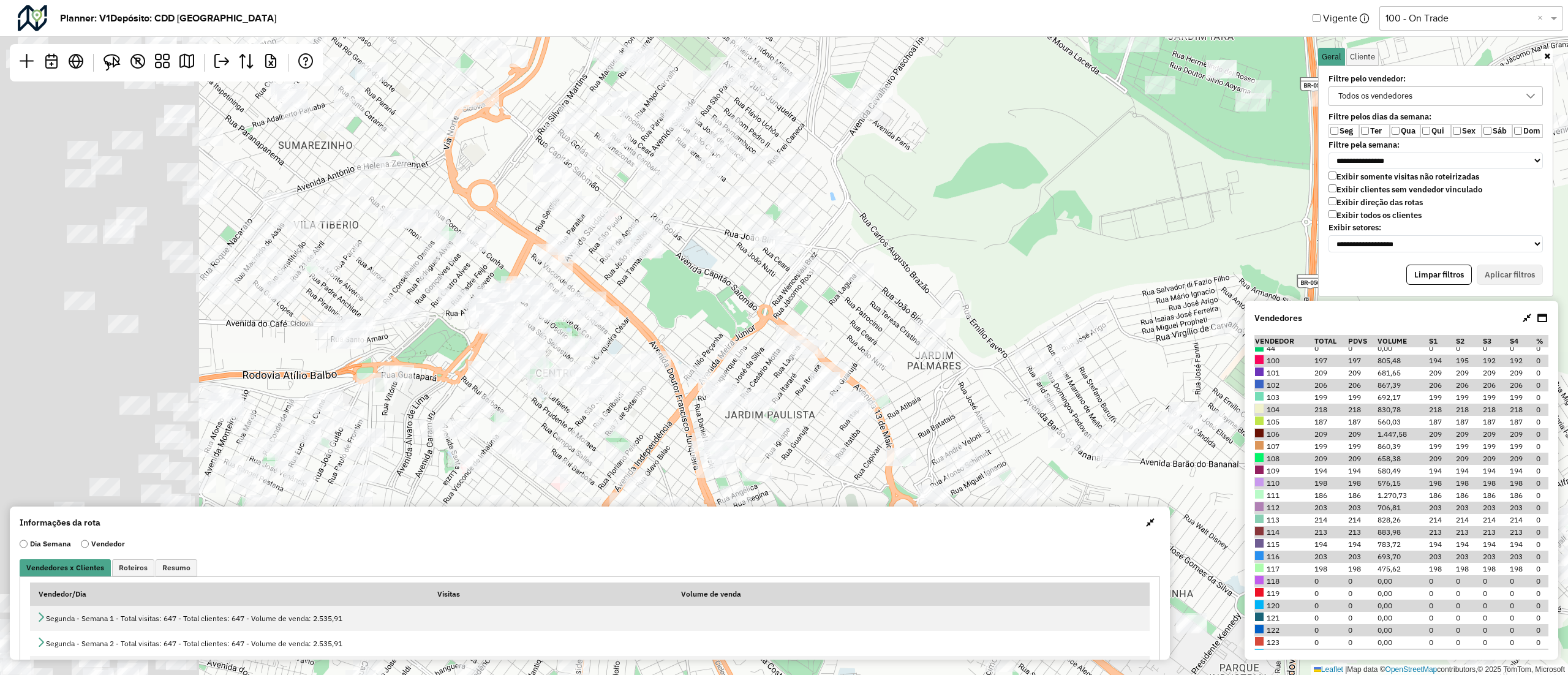
drag, startPoint x: 703, startPoint y: 316, endPoint x: 1007, endPoint y: 335, distance: 304.6
click at [1007, 335] on div "Leaflet | Map data © OpenStreetMap contributors,© 2025 TomTom, Microsoft" at bounding box center [784, 338] width 1568 height 675
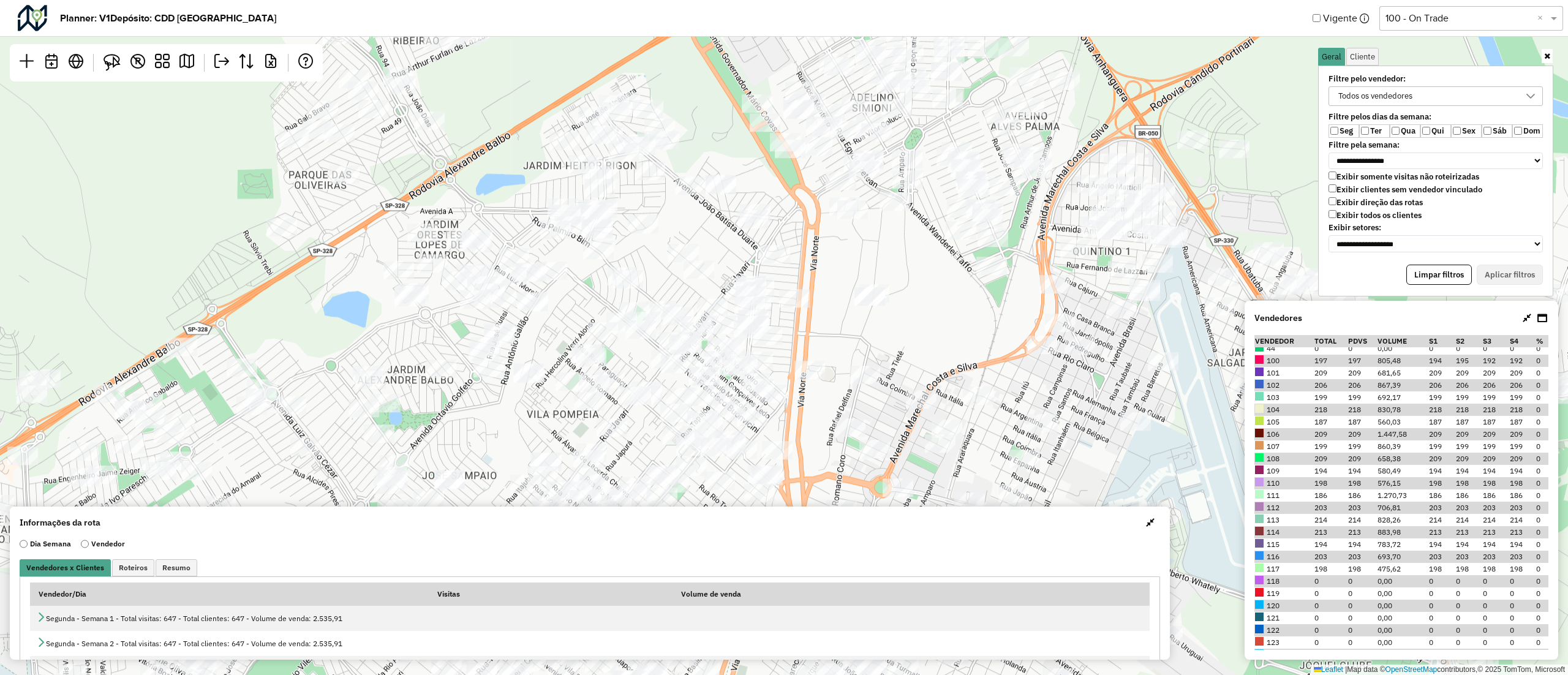
drag, startPoint x: 1013, startPoint y: 196, endPoint x: 898, endPoint y: 352, distance: 193.8
click at [898, 352] on div "Leaflet | Map data © OpenStreetMap contributors,© 2025 TomTom, Microsoft" at bounding box center [784, 338] width 1568 height 675
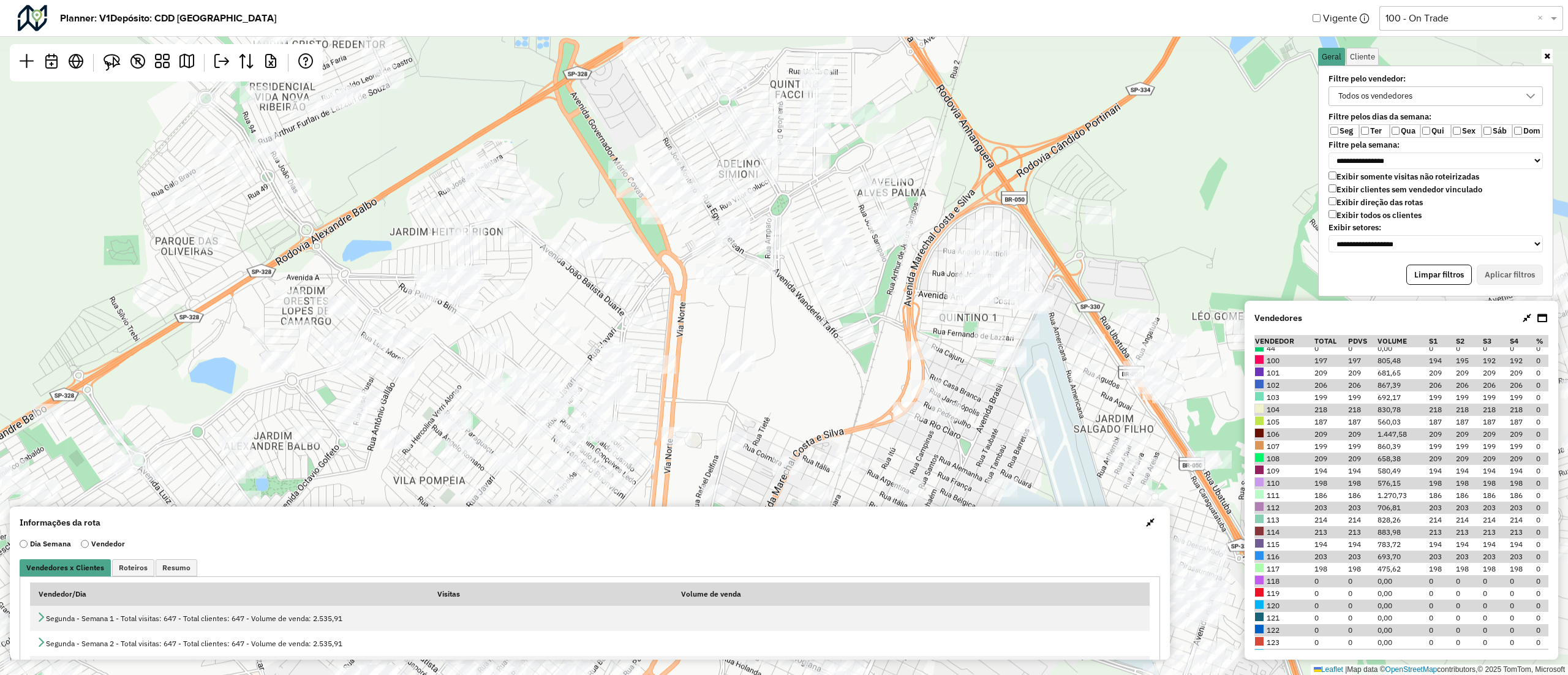
drag, startPoint x: 898, startPoint y: 352, endPoint x: 745, endPoint y: 425, distance: 169.5
click at [745, 425] on div "Leaflet | Map data © OpenStreetMap contributors,© 2025 TomTom, Microsoft" at bounding box center [784, 338] width 1568 height 675
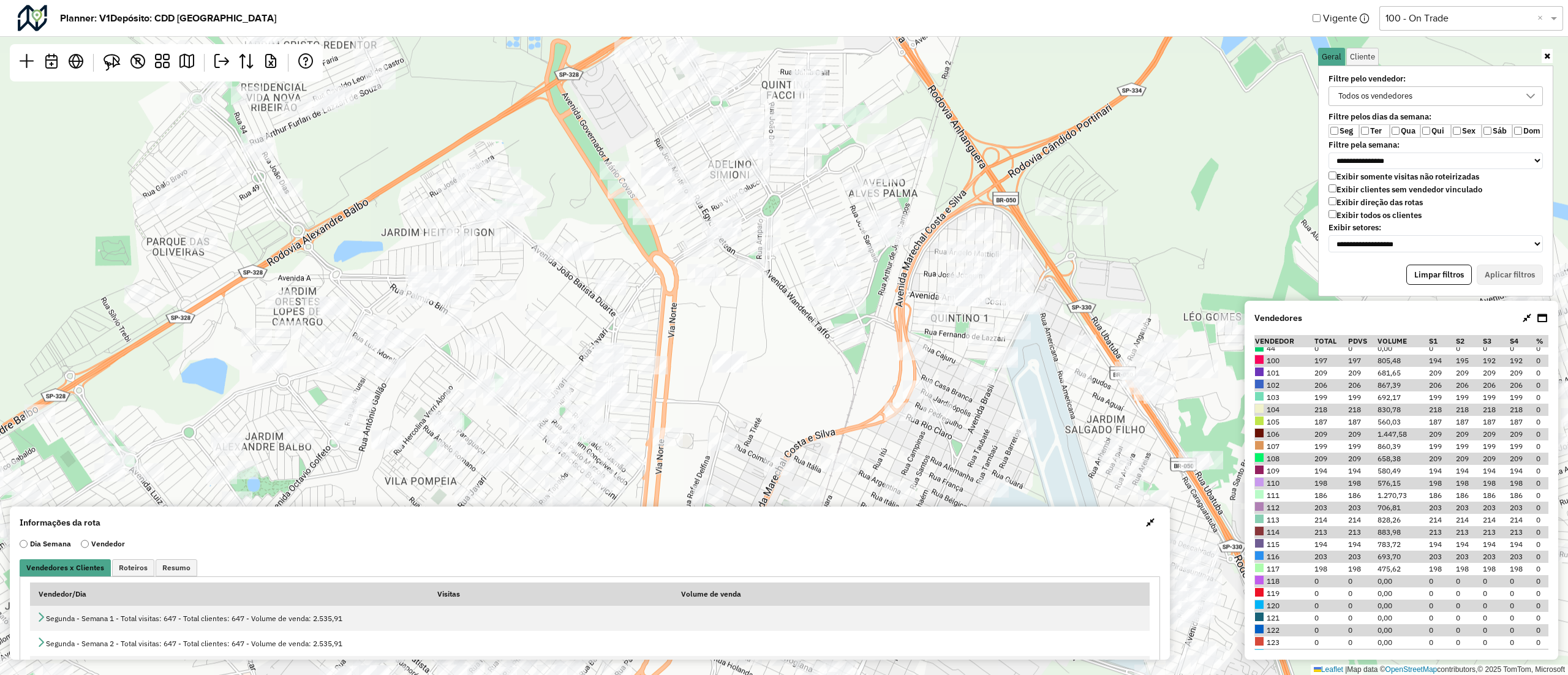
drag, startPoint x: 777, startPoint y: 386, endPoint x: 788, endPoint y: 384, distance: 11.2
click at [788, 384] on div "Leaflet | Map data © OpenStreetMap contributors,© 2025 TomTom, Microsoft" at bounding box center [784, 338] width 1568 height 675
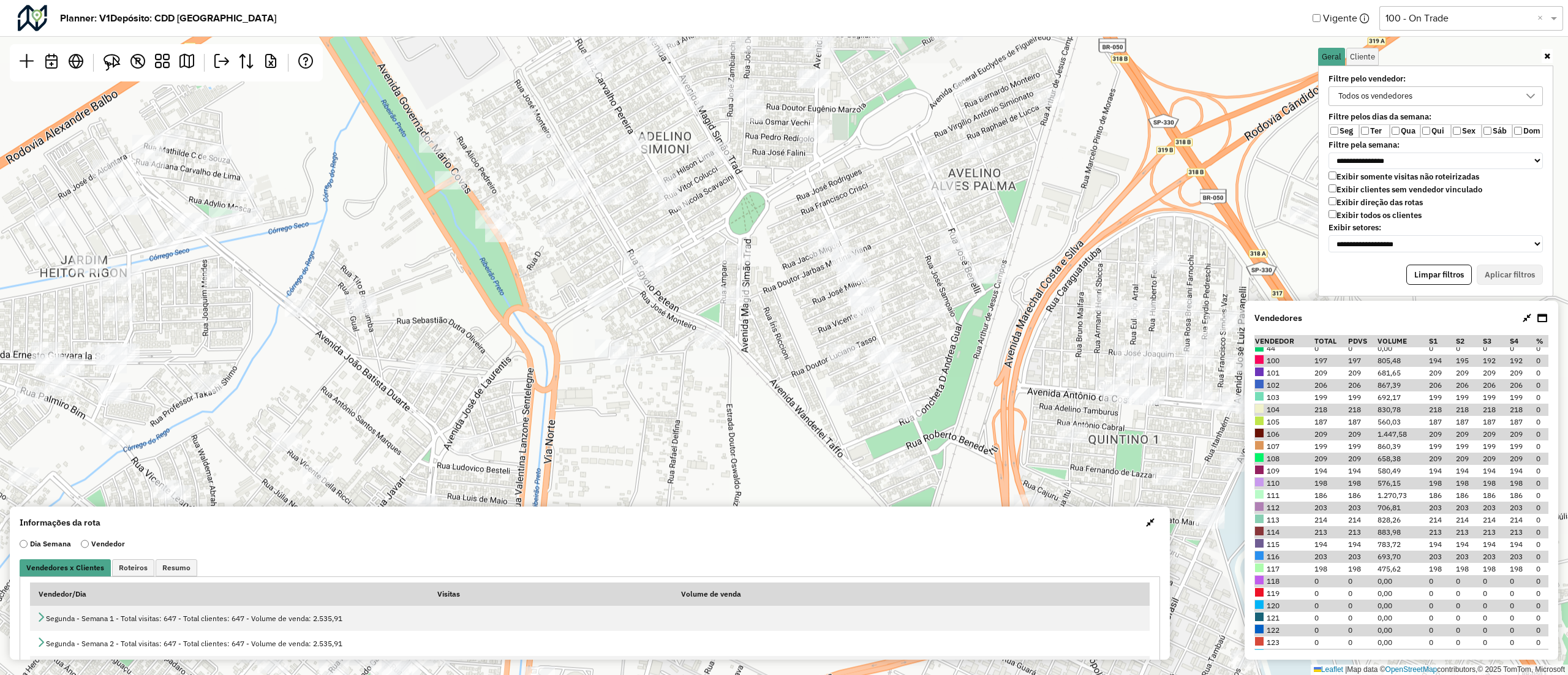
drag, startPoint x: 826, startPoint y: 295, endPoint x: 817, endPoint y: 485, distance: 190.2
click at [817, 485] on div "Leaflet | Map data © OpenStreetMap contributors,© 2025 TomTom, Microsoft" at bounding box center [784, 338] width 1568 height 675
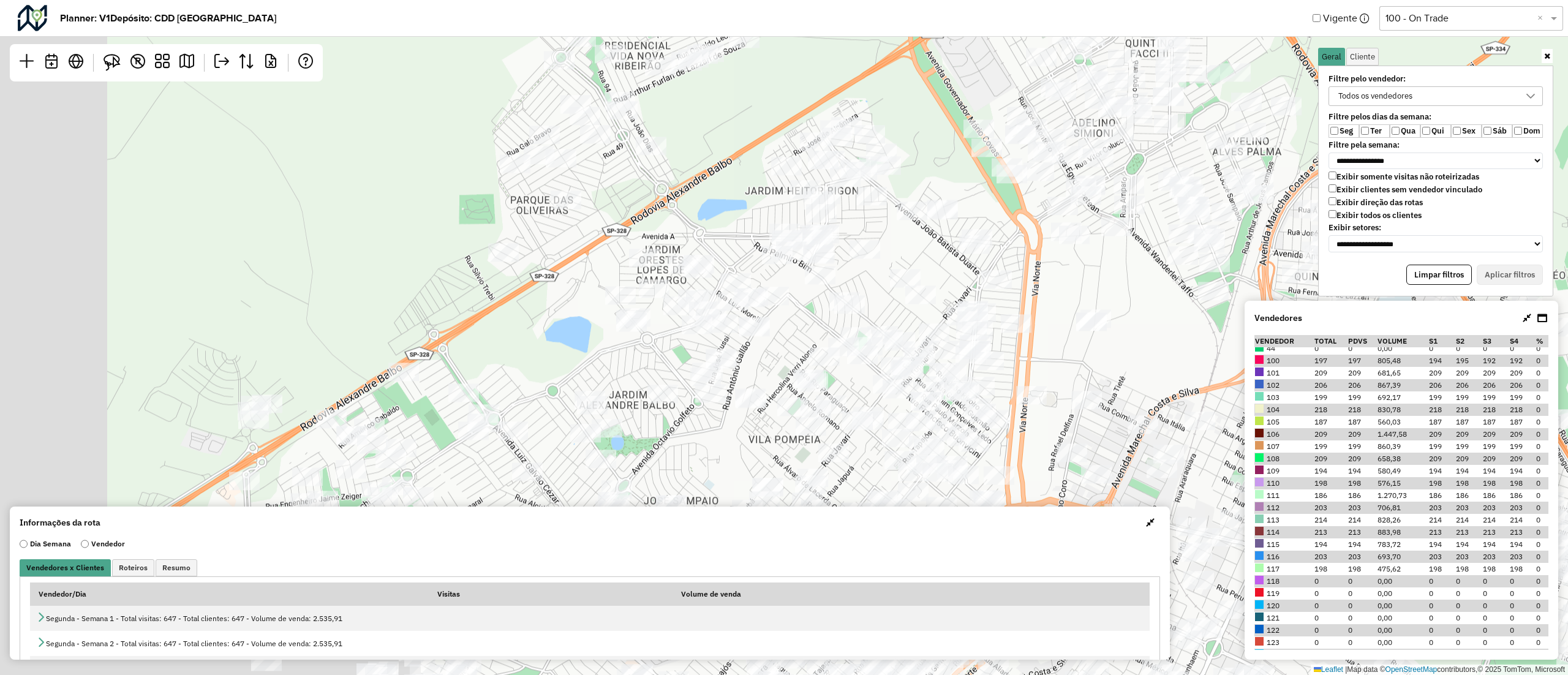
drag, startPoint x: 871, startPoint y: 298, endPoint x: 925, endPoint y: 278, distance: 57.6
click at [1051, 231] on div "Leaflet | Map data © OpenStreetMap contributors,© 2025 TomTom, Microsoft" at bounding box center [784, 338] width 1568 height 675
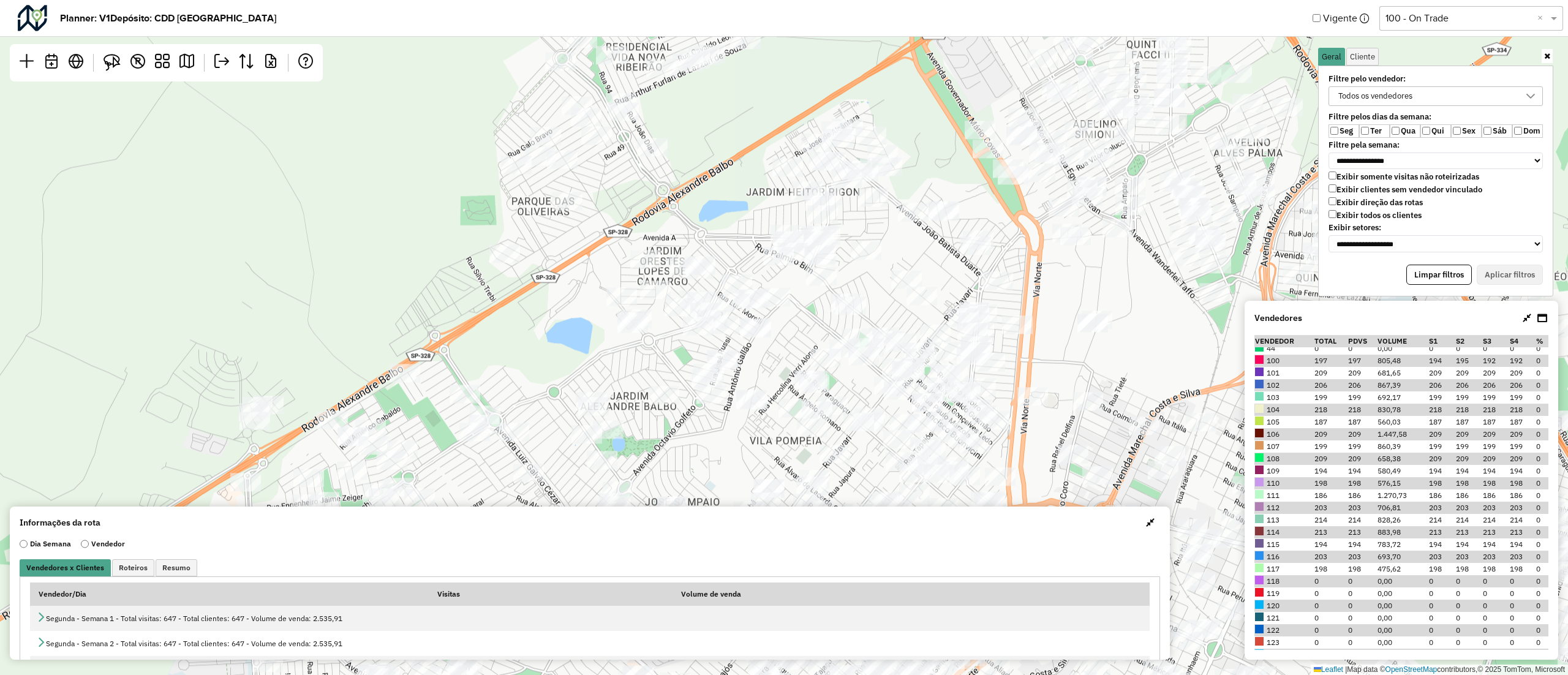
click at [874, 295] on div "Leaflet | Map data © OpenStreetMap contributors,© 2025 TomTom, Microsoft" at bounding box center [784, 338] width 1568 height 675
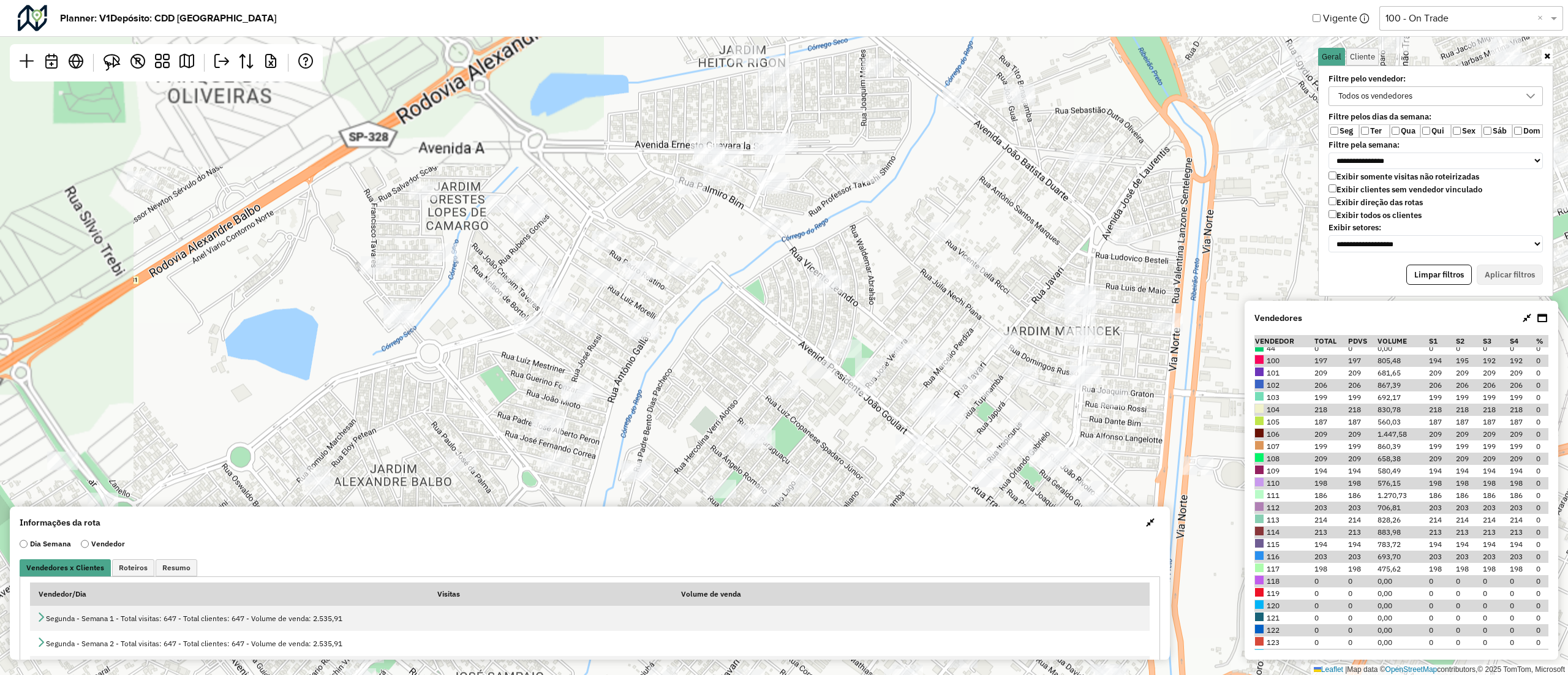
drag, startPoint x: 874, startPoint y: 295, endPoint x: 886, endPoint y: 255, distance: 41.8
click at [886, 255] on div "Leaflet | Map data © OpenStreetMap contributors,© 2025 TomTom, Microsoft" at bounding box center [784, 338] width 1568 height 675
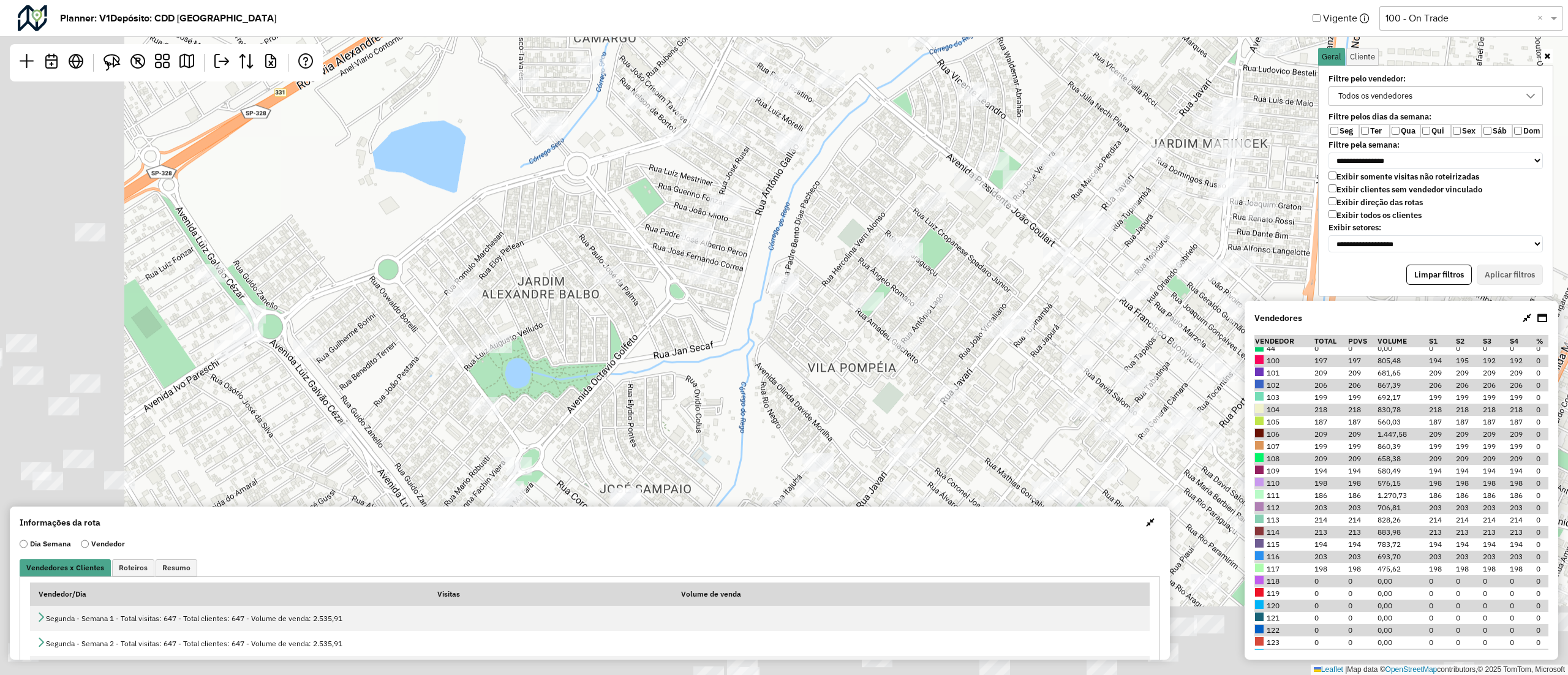
drag, startPoint x: 822, startPoint y: 349, endPoint x: 996, endPoint y: 130, distance: 279.7
click at [996, 130] on div "Leaflet | Map data © OpenStreetMap contributors,© 2025 TomTom, Microsoft" at bounding box center [784, 338] width 1568 height 675
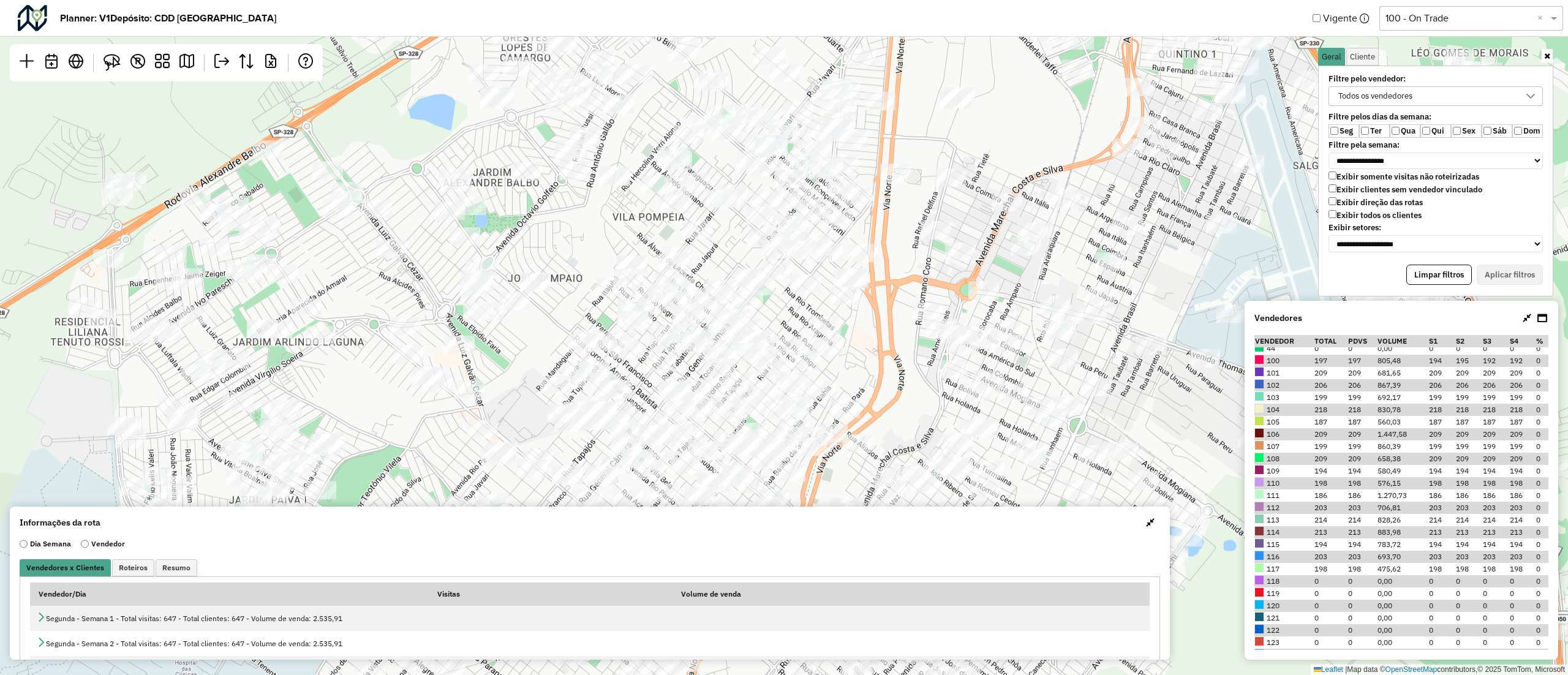
drag, startPoint x: 559, startPoint y: 382, endPoint x: 481, endPoint y: 218, distance: 181.6
click at [481, 218] on div "Leaflet | Map data © OpenStreetMap contributors,© 2025 TomTom, Microsoft" at bounding box center [784, 338] width 1568 height 675
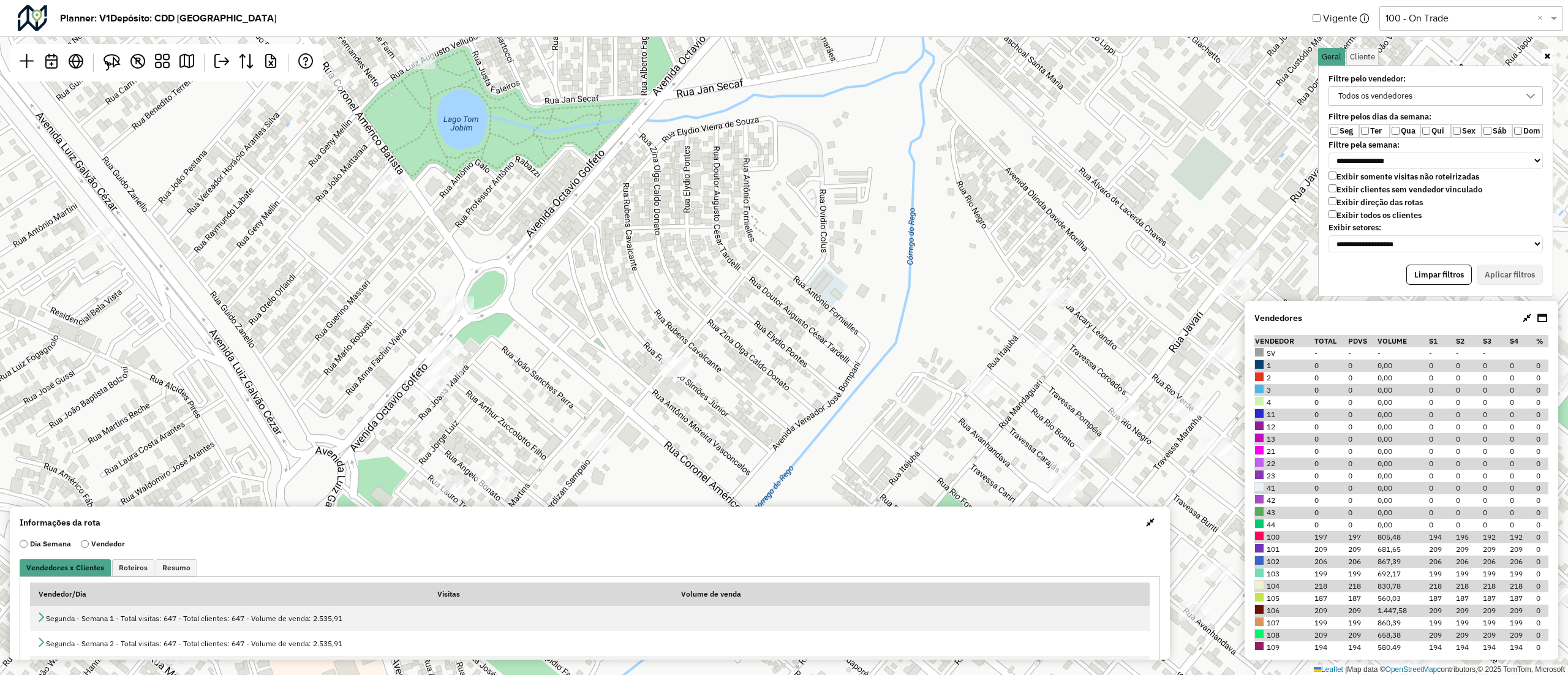
scroll to position [177, 0]
